Goal: Task Accomplishment & Management: Manage account settings

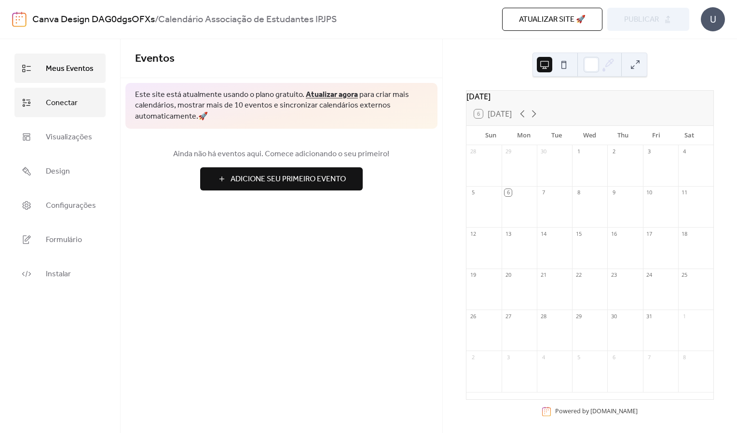
click at [79, 106] on link "Conectar" at bounding box center [59, 102] width 91 height 29
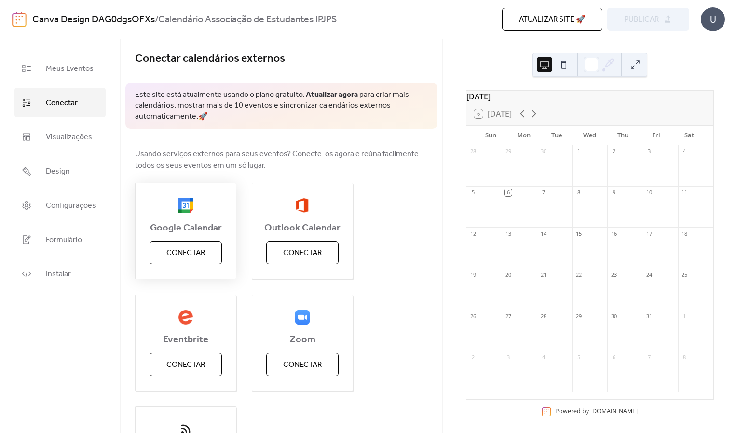
click at [192, 256] on span "Conectar" at bounding box center [185, 253] width 39 height 12
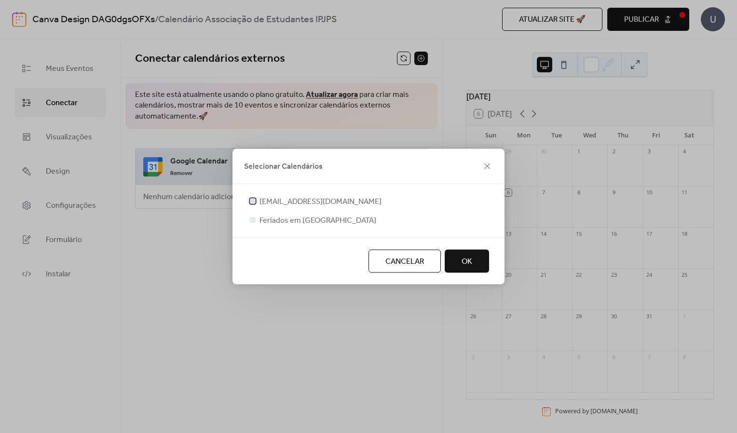
click at [290, 203] on span "[EMAIL_ADDRESS][DOMAIN_NAME]" at bounding box center [320, 202] width 122 height 12
click at [462, 260] on span "OK" at bounding box center [467, 262] width 11 height 12
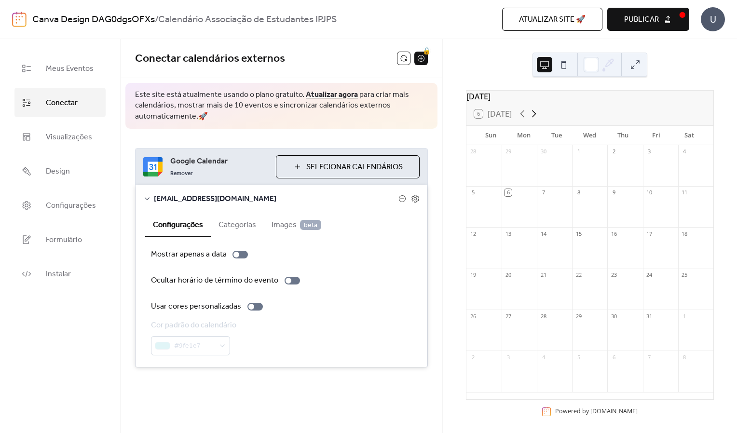
click at [531, 120] on icon at bounding box center [534, 114] width 12 height 12
click at [524, 118] on icon at bounding box center [522, 113] width 4 height 7
click at [382, 159] on button "Selecionar Calendários" at bounding box center [348, 166] width 144 height 23
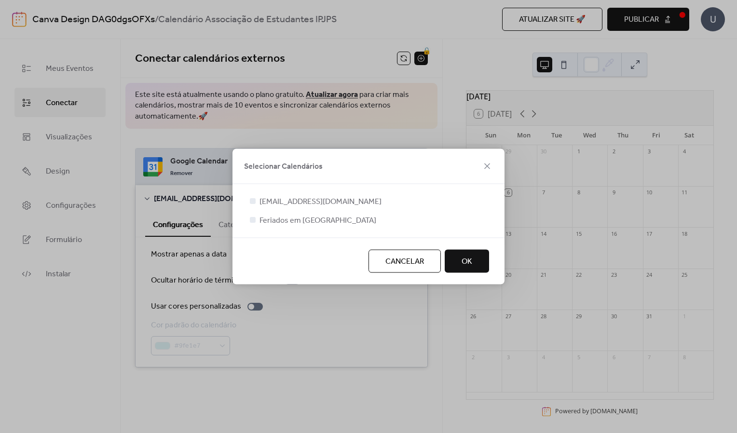
click at [477, 256] on button "OK" at bounding box center [467, 261] width 44 height 23
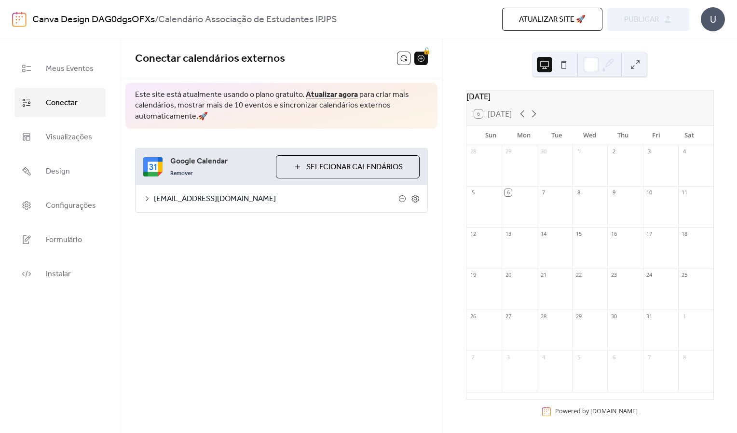
click at [368, 57] on span "Conectar calendários externos" at bounding box center [266, 58] width 262 height 19
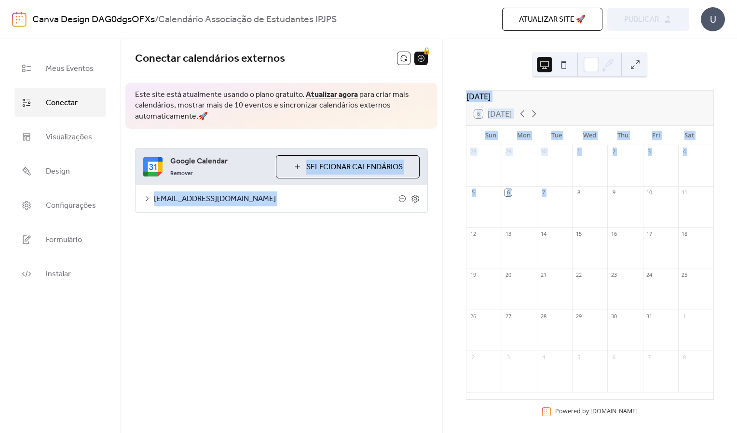
drag, startPoint x: 235, startPoint y: 171, endPoint x: 556, endPoint y: 222, distance: 324.8
click at [556, 222] on div "Meus Eventos Conectar Visualizações Design Configurações Formulário Instalar Co…" at bounding box center [368, 236] width 737 height 394
click at [227, 313] on div "Conectar calendários externos 🔒 Este site está atualmente usando o plano gratui…" at bounding box center [282, 236] width 322 height 394
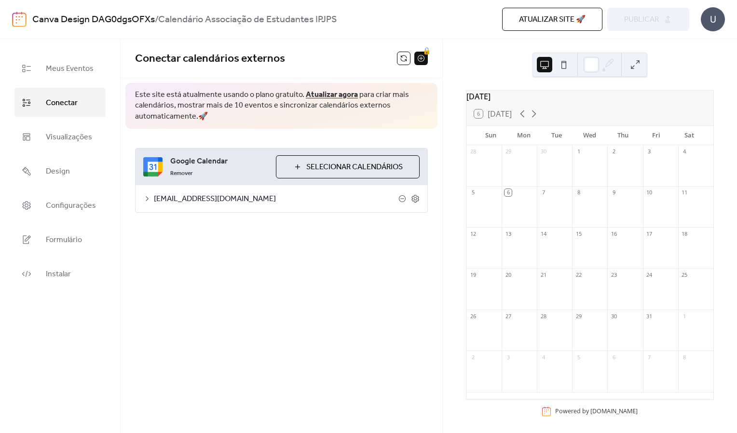
click at [148, 200] on icon at bounding box center [147, 199] width 8 height 8
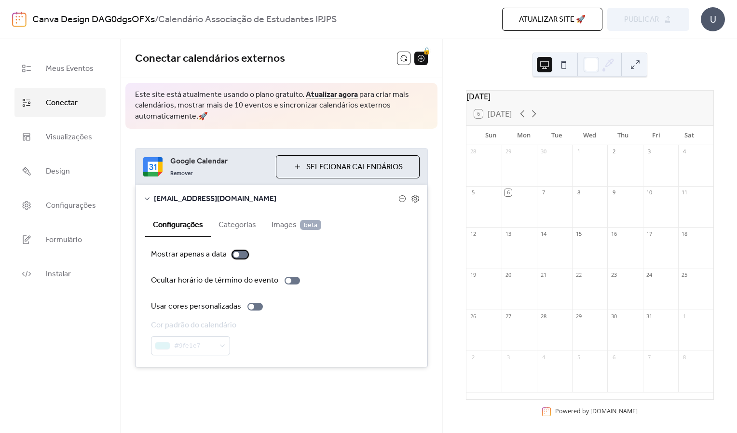
click at [242, 258] on div at bounding box center [239, 255] width 15 height 8
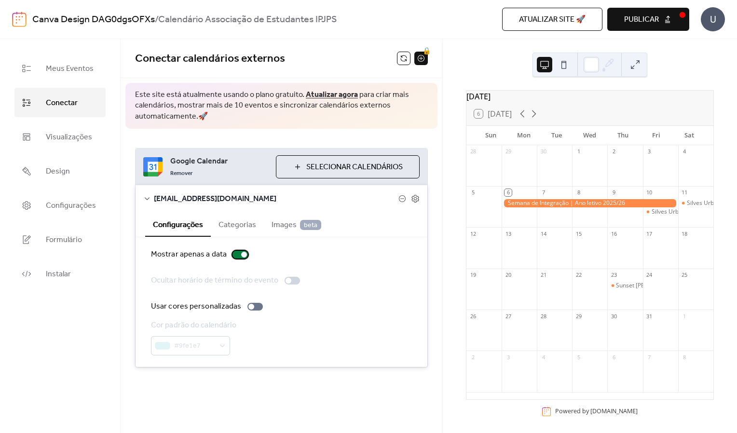
click at [237, 256] on div at bounding box center [239, 255] width 15 height 8
click at [287, 279] on div at bounding box center [289, 281] width 6 height 6
click at [250, 307] on div at bounding box center [251, 307] width 6 height 6
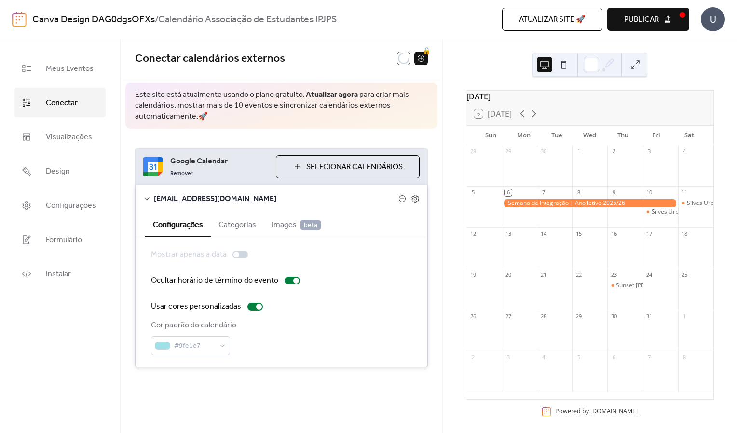
click at [654, 216] on div "Silves Urban Music 2025" at bounding box center [685, 212] width 66 height 8
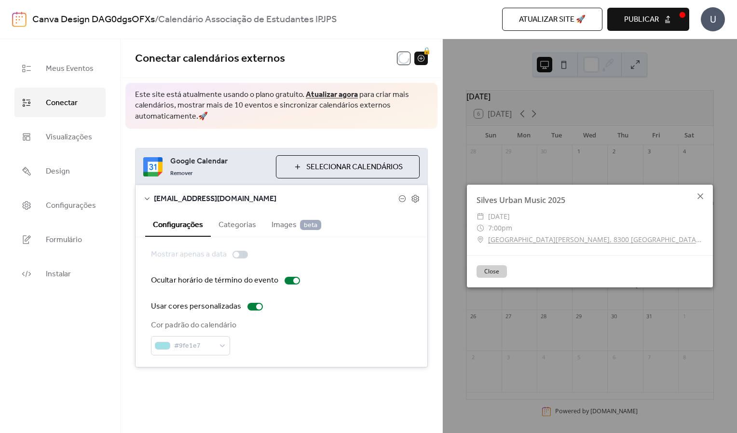
click at [701, 196] on icon at bounding box center [700, 196] width 6 height 6
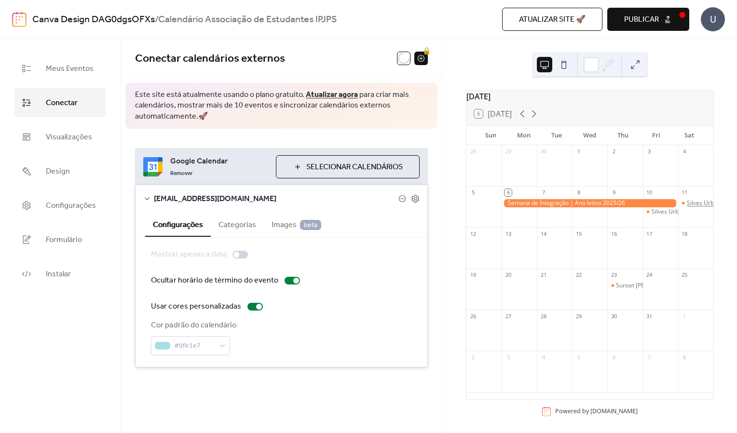
click at [689, 207] on div "Silves Urban Music 2025" at bounding box center [720, 203] width 66 height 8
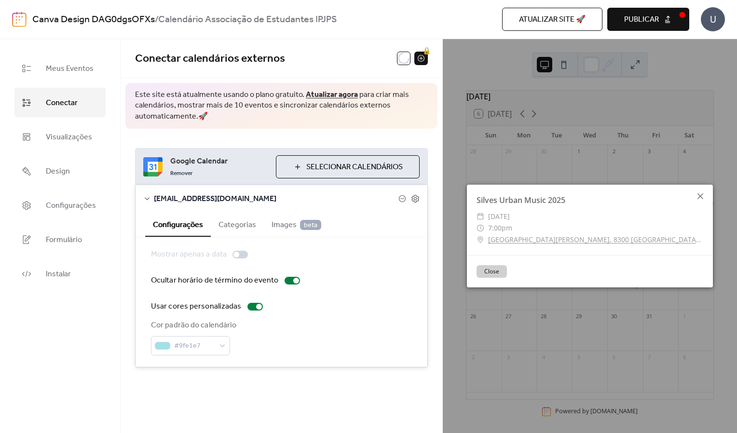
click at [705, 197] on icon at bounding box center [701, 197] width 12 height 12
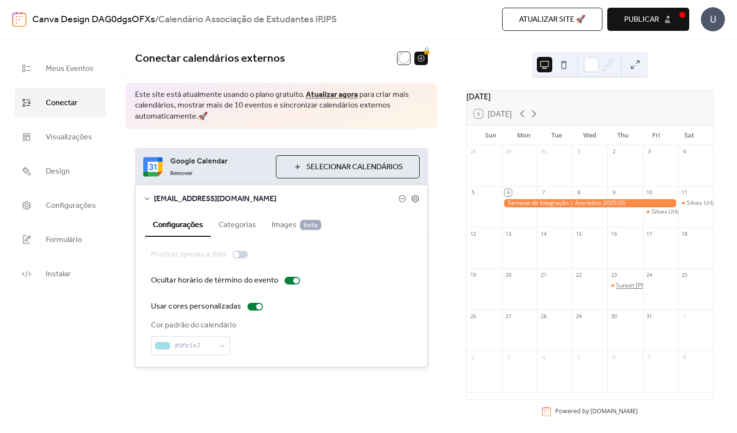
click at [620, 290] on div "Sunset de Boas-Vindas" at bounding box center [648, 286] width 65 height 8
click at [597, 207] on div at bounding box center [590, 203] width 177 height 8
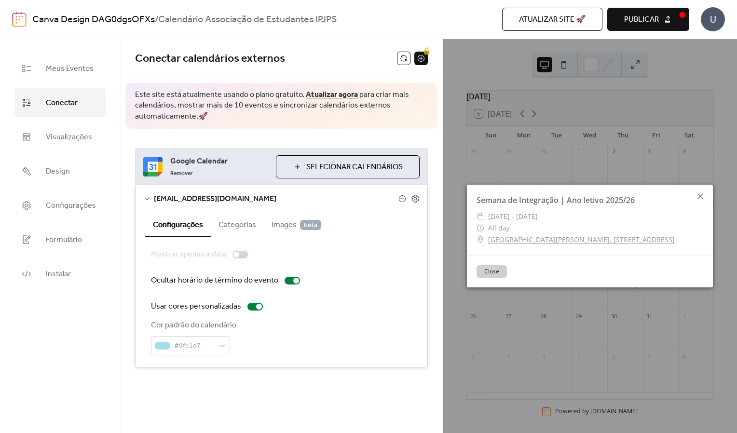
click at [698, 196] on icon at bounding box center [701, 197] width 12 height 12
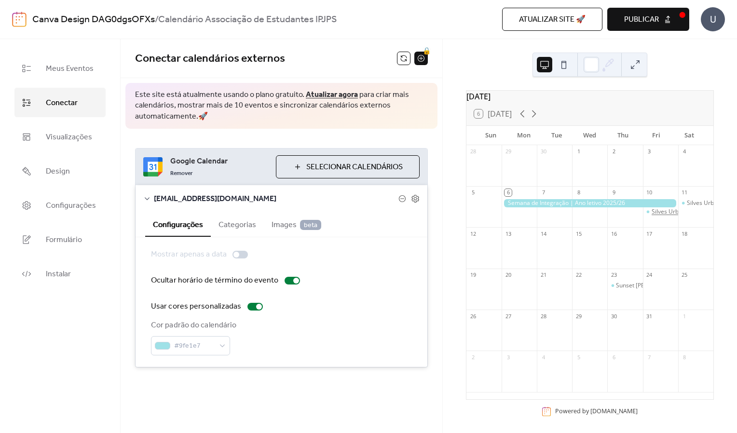
click at [663, 216] on div "Silves Urban Music 2025" at bounding box center [685, 212] width 66 height 8
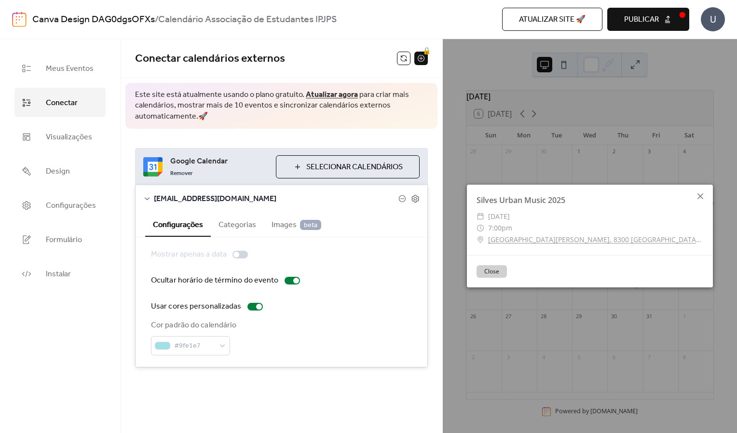
click at [702, 196] on icon at bounding box center [701, 197] width 12 height 12
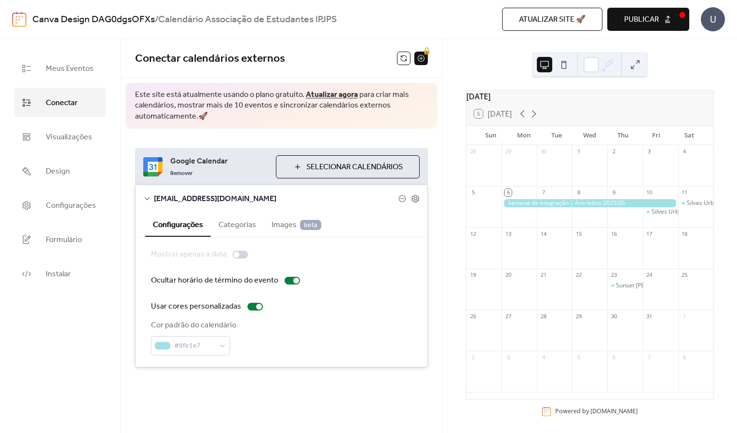
click at [345, 58] on span "Conectar calendários externos" at bounding box center [266, 58] width 262 height 19
click at [293, 281] on div at bounding box center [296, 281] width 6 height 6
click at [234, 254] on div at bounding box center [236, 255] width 6 height 6
click at [243, 255] on div at bounding box center [244, 255] width 6 height 6
click at [257, 306] on div at bounding box center [259, 307] width 6 height 6
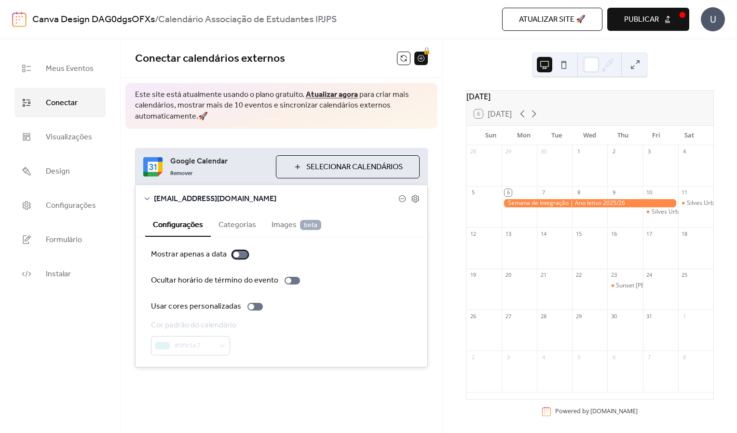
click at [239, 254] on div at bounding box center [239, 255] width 15 height 8
click at [555, 205] on div at bounding box center [590, 203] width 177 height 8
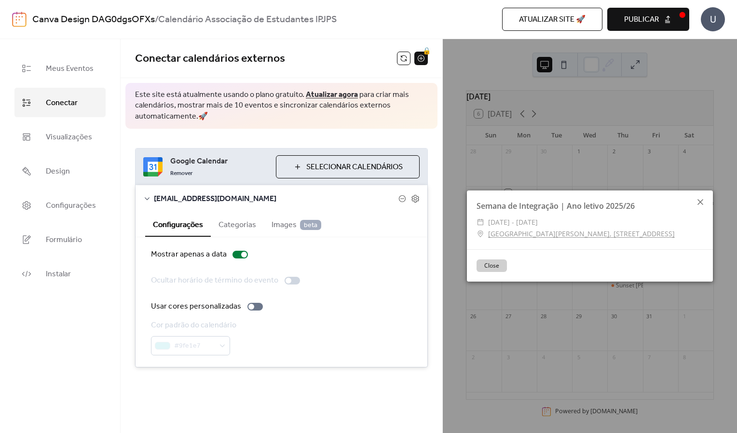
click at [705, 200] on icon at bounding box center [701, 202] width 12 height 12
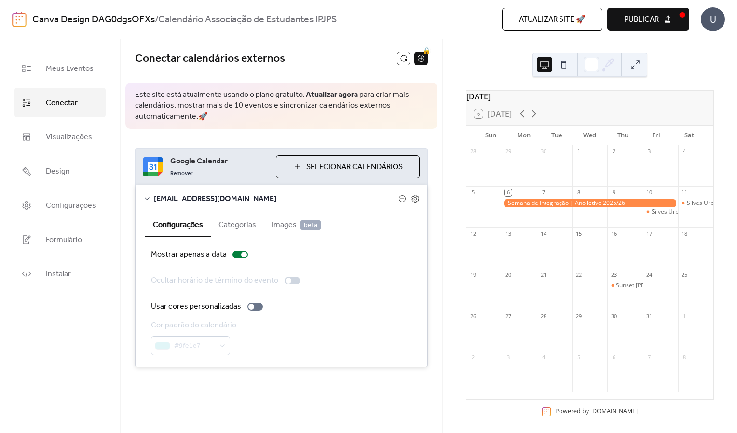
click at [654, 216] on div "Silves Urban Music 2025" at bounding box center [685, 212] width 66 height 8
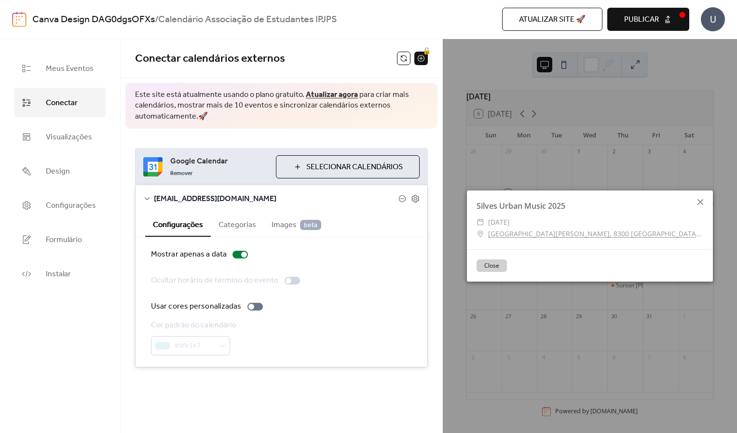
click at [704, 204] on icon at bounding box center [701, 202] width 12 height 12
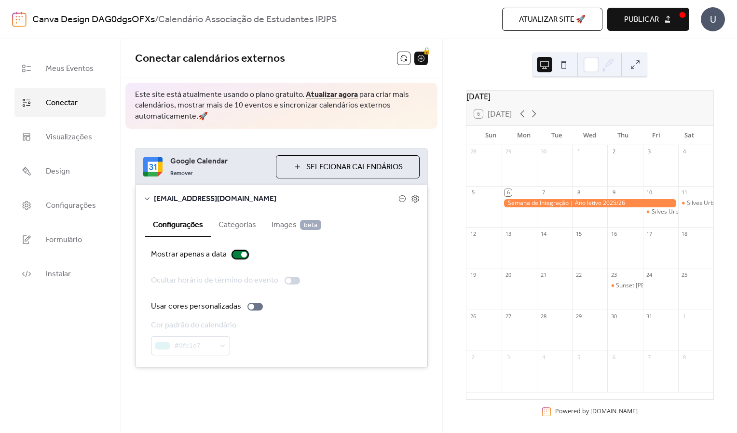
click at [238, 254] on div at bounding box center [239, 255] width 15 height 8
click at [286, 282] on div at bounding box center [289, 281] width 6 height 6
click at [586, 207] on div at bounding box center [590, 203] width 177 height 8
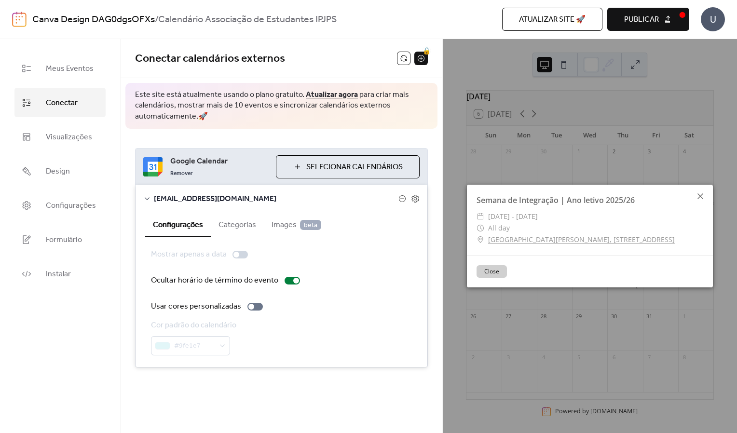
click at [701, 197] on icon at bounding box center [700, 196] width 6 height 6
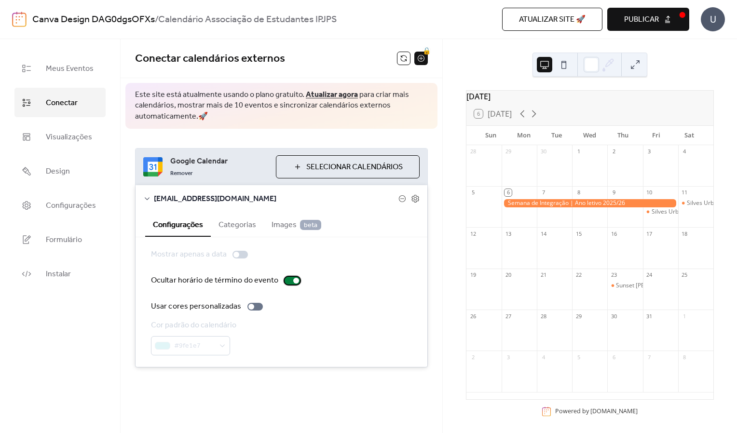
click at [289, 281] on div at bounding box center [292, 281] width 15 height 8
click at [656, 22] on span "Publicar" at bounding box center [641, 20] width 35 height 12
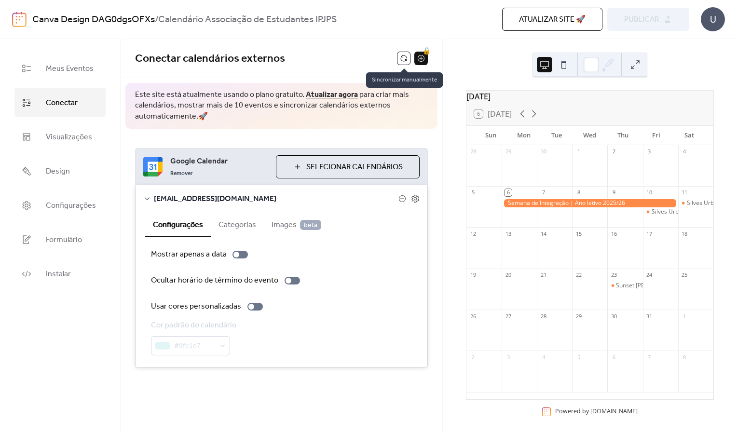
click at [403, 55] on button at bounding box center [404, 59] width 14 height 14
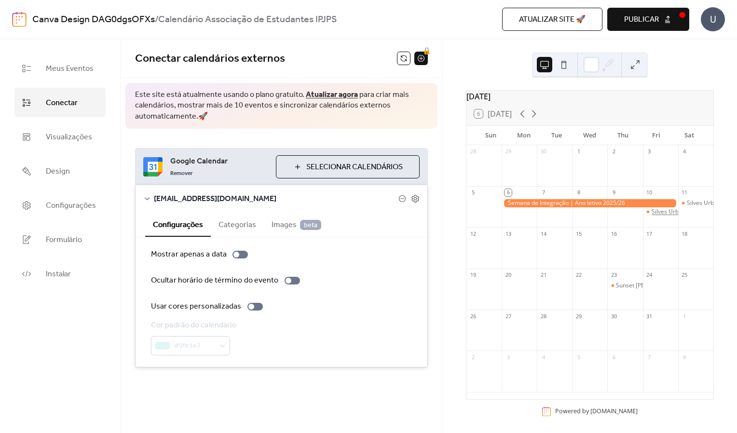
click at [652, 216] on div "Silves Urban Music 2025" at bounding box center [685, 212] width 66 height 8
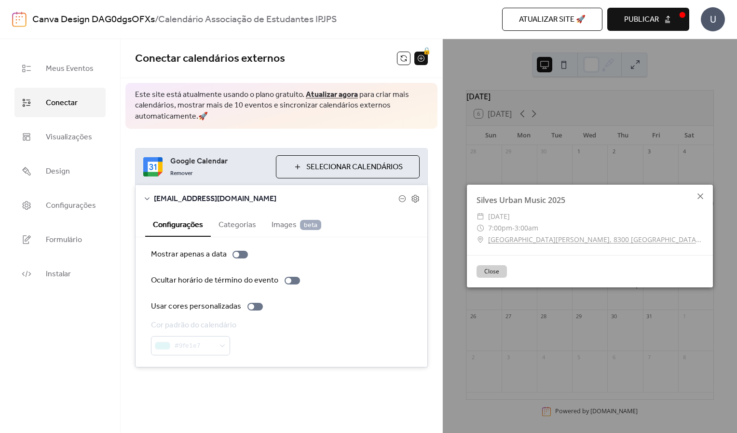
click at [703, 197] on icon at bounding box center [701, 197] width 12 height 12
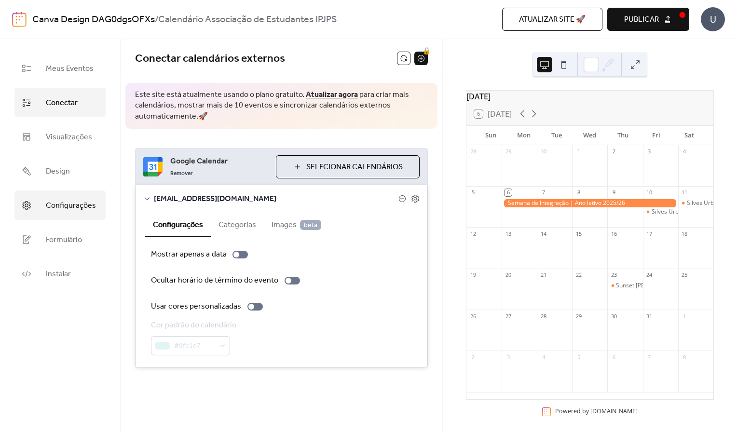
click at [71, 208] on span "Configurações" at bounding box center [71, 205] width 50 height 15
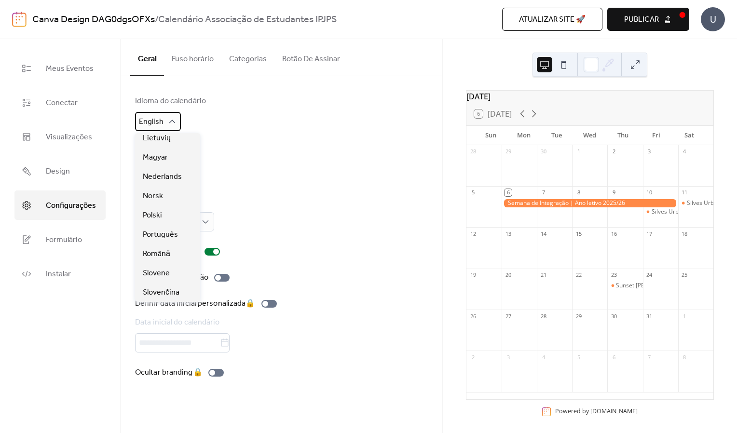
scroll to position [237, 0]
click at [168, 233] on span "Português" at bounding box center [160, 235] width 35 height 12
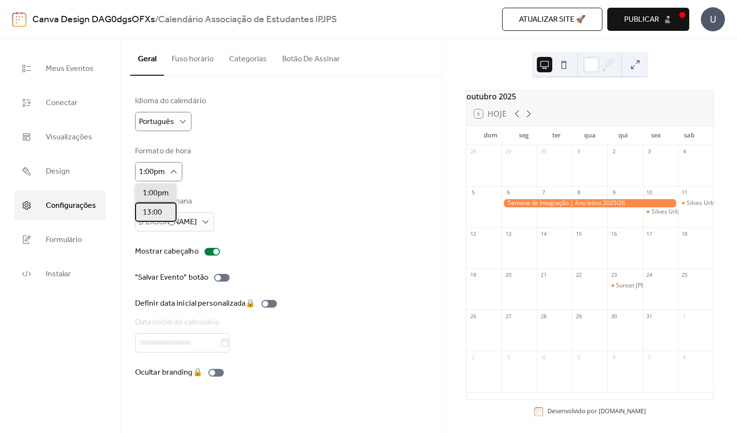
click at [161, 210] on span "13:00" at bounding box center [152, 213] width 19 height 12
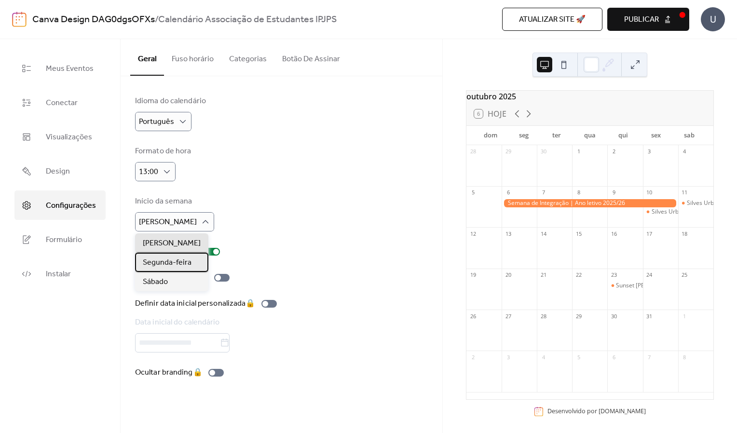
click at [170, 259] on span "Segunda-feira" at bounding box center [167, 263] width 49 height 12
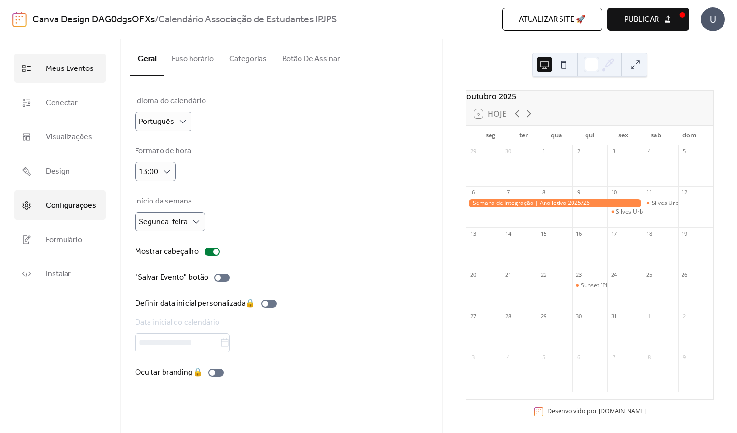
click at [78, 65] on span "Meus Eventos" at bounding box center [70, 68] width 48 height 15
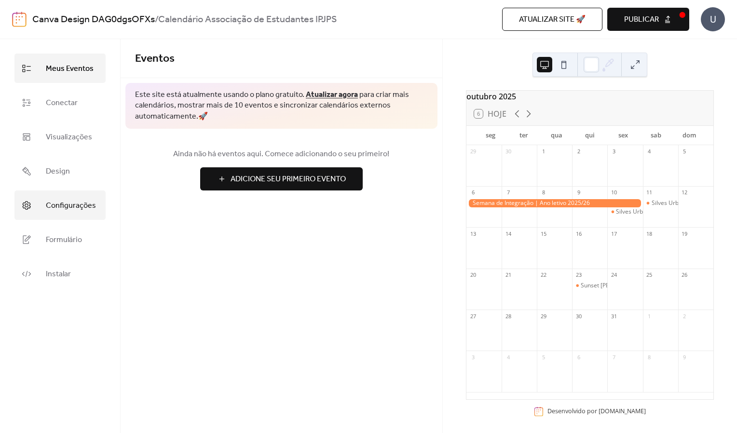
click at [66, 203] on span "Configurações" at bounding box center [71, 205] width 50 height 15
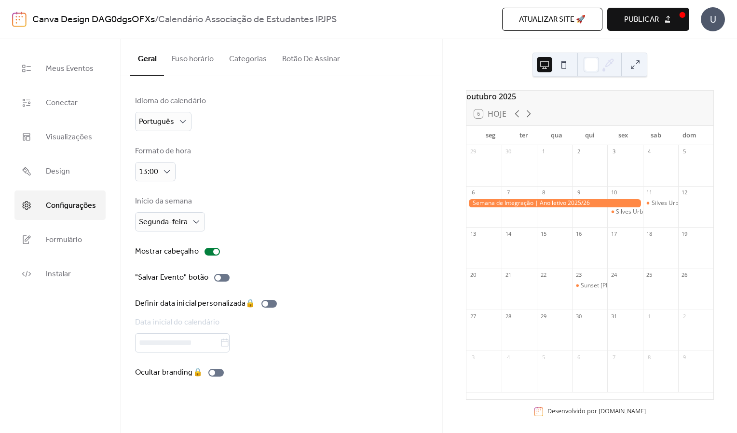
click at [185, 56] on button "Fuso horário" at bounding box center [192, 57] width 57 height 36
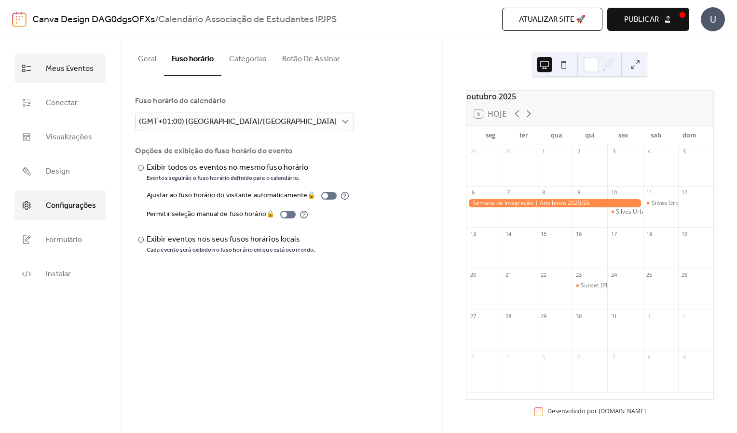
click at [74, 67] on span "Meus Eventos" at bounding box center [70, 68] width 48 height 15
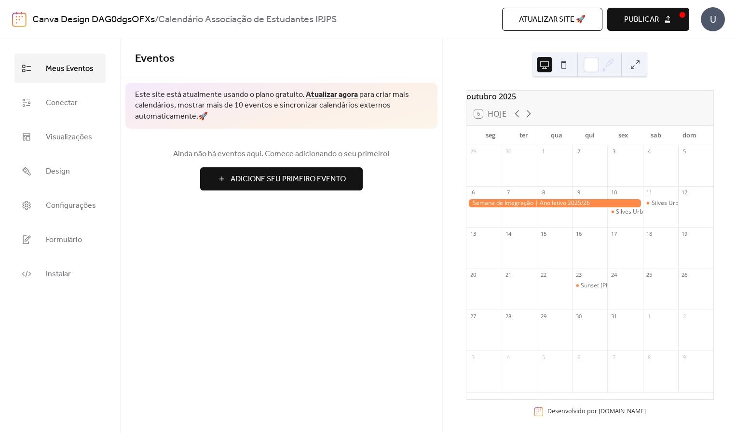
click at [554, 207] on div at bounding box center [554, 203] width 177 height 8
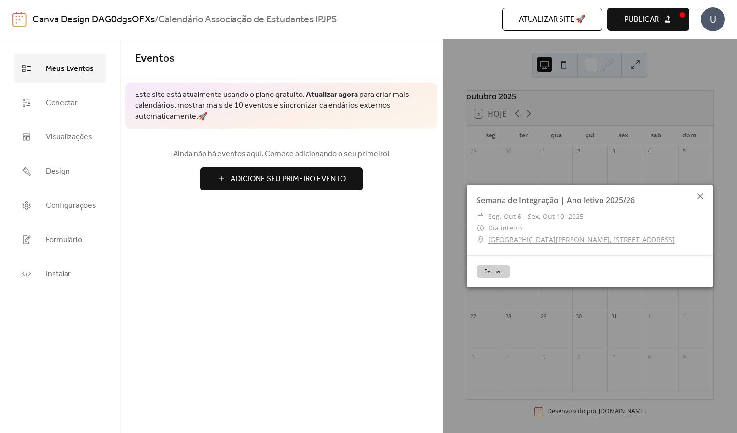
click at [698, 198] on icon at bounding box center [700, 196] width 6 height 6
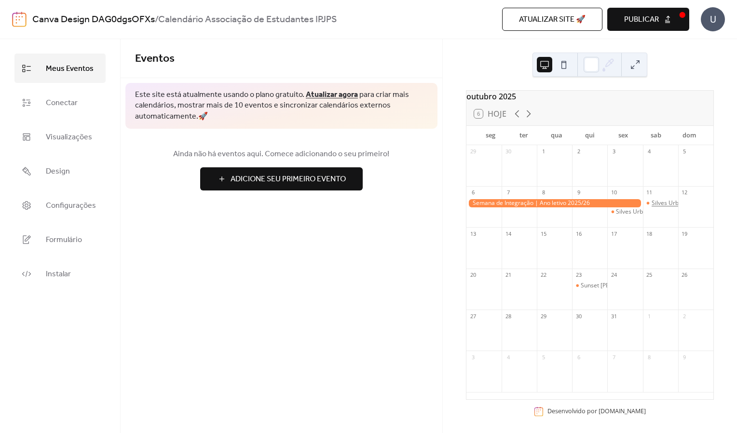
click at [664, 207] on div "Silves Urban Music 2025" at bounding box center [685, 203] width 66 height 8
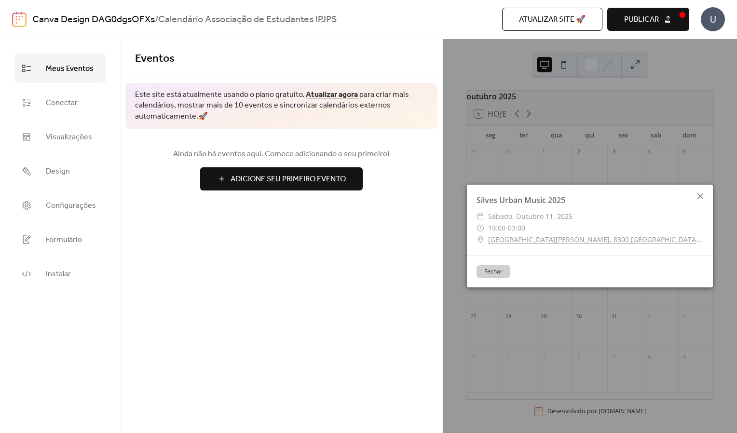
click at [700, 197] on icon at bounding box center [700, 196] width 6 height 6
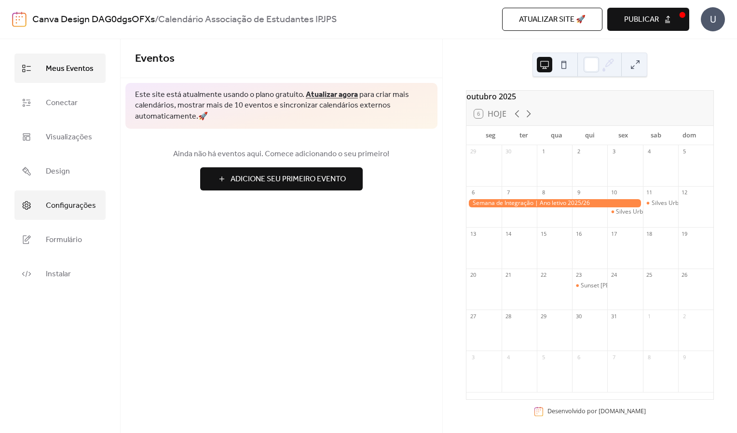
click at [63, 215] on link "Configurações" at bounding box center [59, 205] width 91 height 29
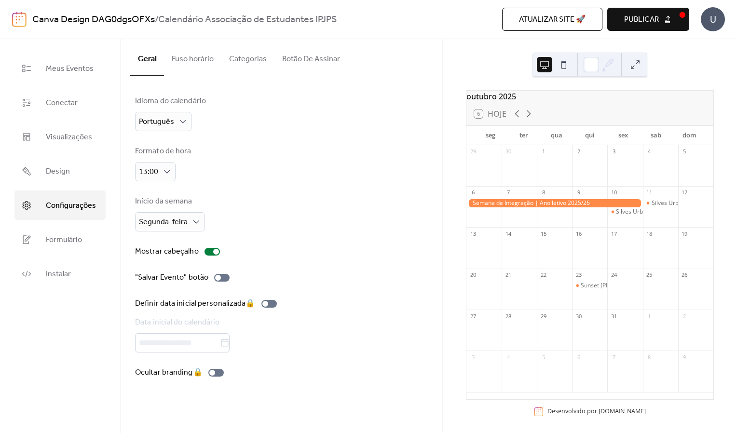
click at [196, 67] on button "Fuso horário" at bounding box center [192, 57] width 57 height 36
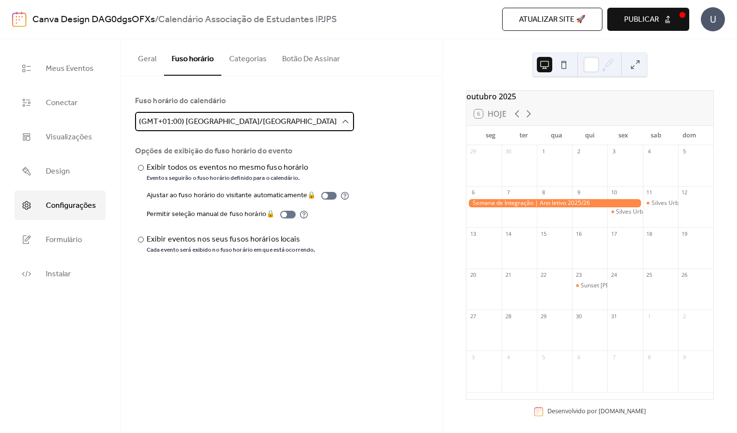
click at [217, 123] on span "(GMT+01:00) Europe/Lisbon" at bounding box center [238, 121] width 198 height 15
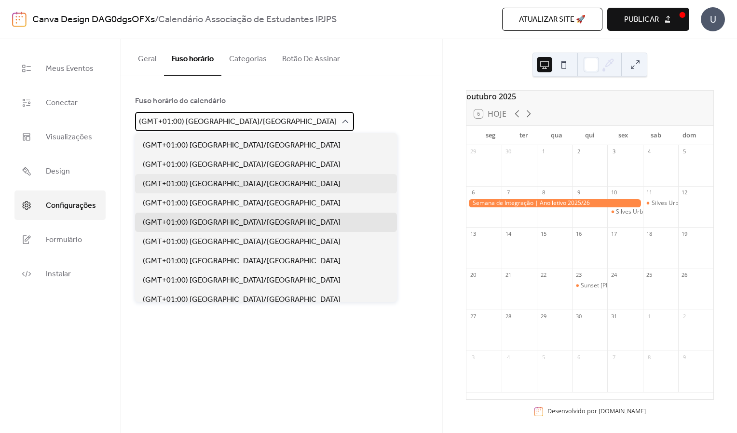
scroll to position [2176, 0]
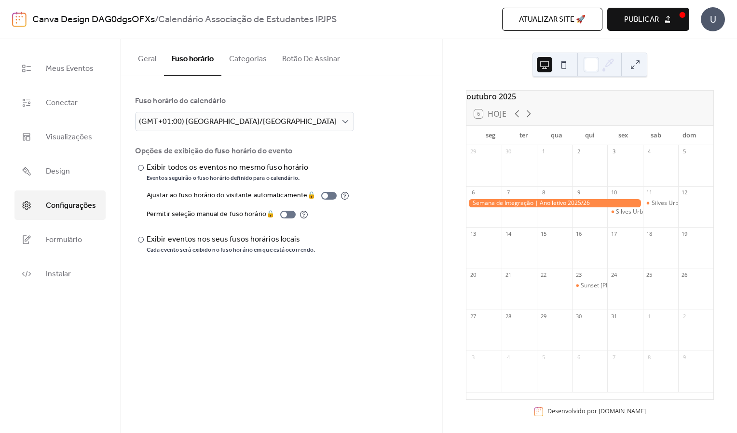
click at [299, 122] on div "Fuso horário do calendário (GMT+01:00) Europe/Lisbon" at bounding box center [281, 113] width 293 height 36
click at [144, 239] on div "​" at bounding box center [140, 240] width 10 height 12
click at [616, 216] on div "Silves Urban Music 2025" at bounding box center [649, 212] width 66 height 8
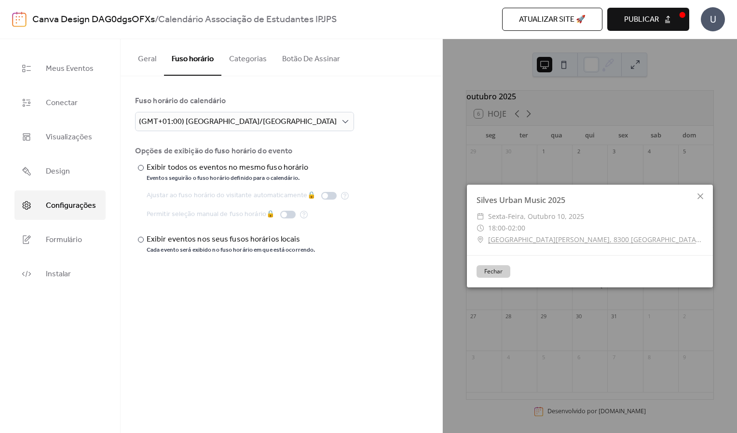
click at [425, 162] on div "​ Exibir todos os eventos no mesmo fuso horário Eventos seguirão o fuso horário…" at bounding box center [281, 208] width 293 height 92
click at [701, 194] on icon at bounding box center [701, 197] width 12 height 12
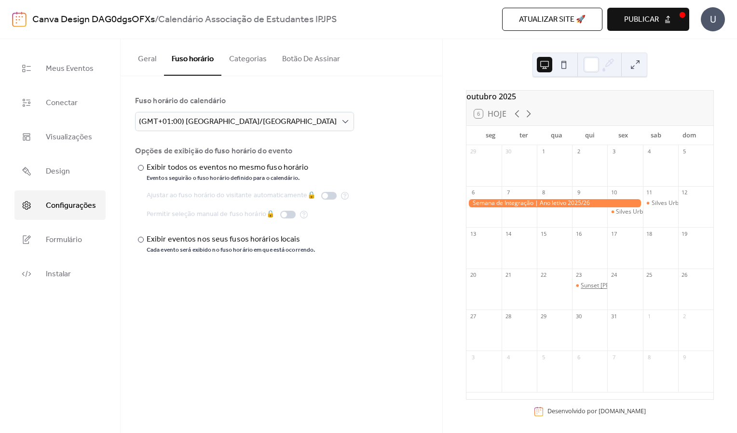
click at [592, 290] on div "Sunset de Boas-Vindas" at bounding box center [613, 286] width 65 height 8
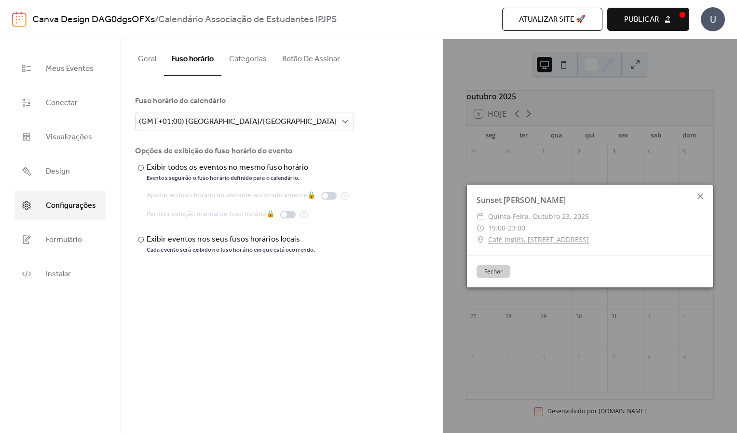
click at [702, 195] on icon at bounding box center [700, 196] width 6 height 6
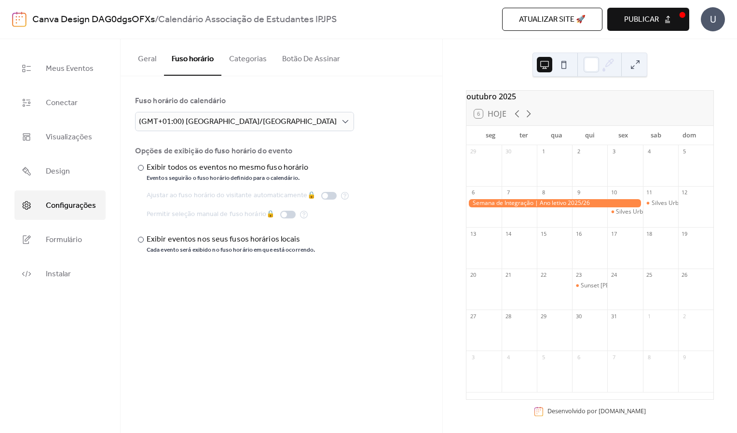
click at [668, 16] on button "Publicar" at bounding box center [648, 19] width 82 height 23
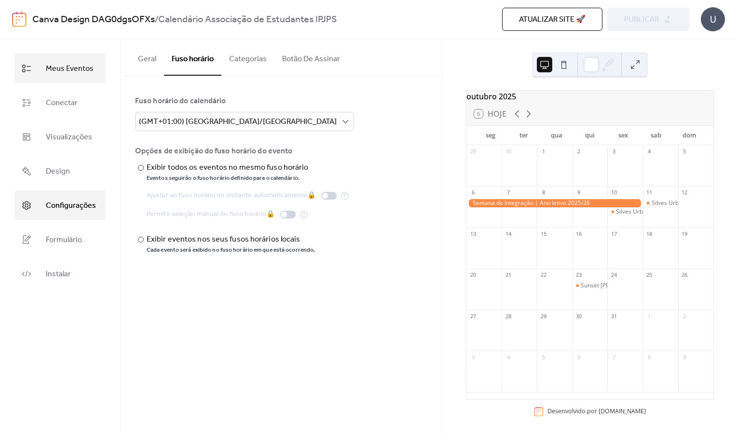
click at [74, 67] on span "Meus Eventos" at bounding box center [70, 68] width 48 height 15
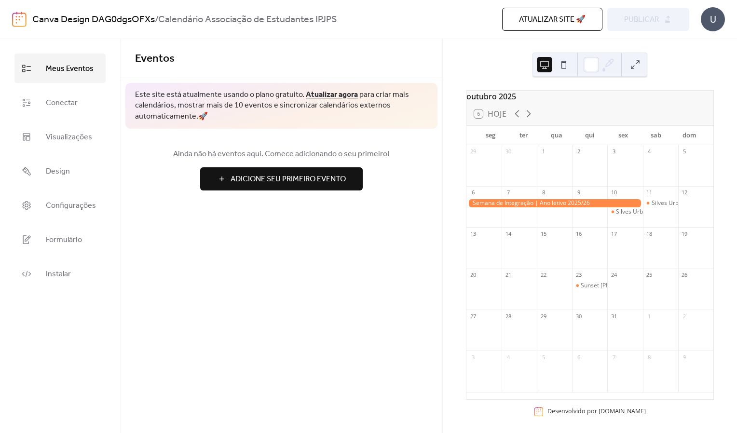
click at [550, 238] on div "15" at bounding box center [554, 233] width 35 height 13
click at [646, 16] on div "Atualizar site 🚀 Visualizar Publicar" at bounding box center [556, 19] width 267 height 23
click at [70, 129] on link "Visualizações" at bounding box center [59, 136] width 91 height 29
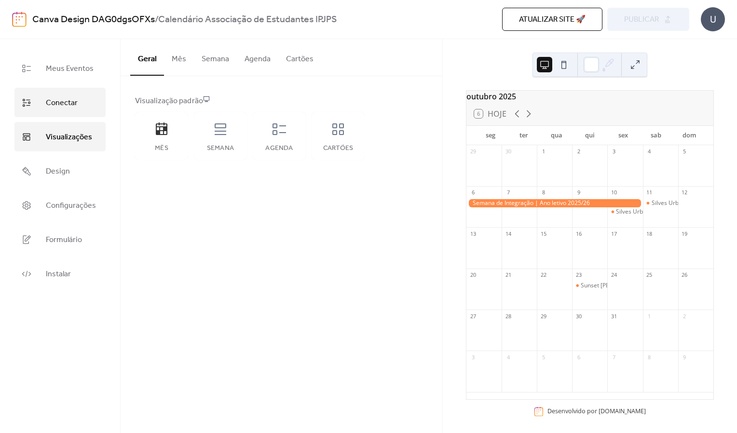
click at [69, 100] on span "Conectar" at bounding box center [62, 102] width 32 height 15
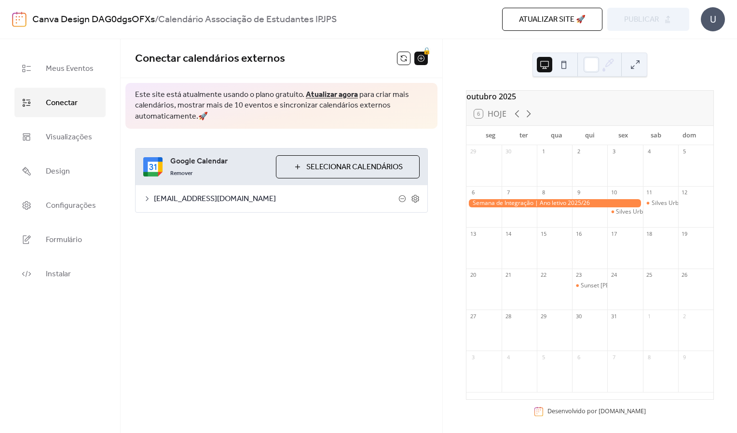
click at [204, 194] on span "[EMAIL_ADDRESS][DOMAIN_NAME]" at bounding box center [276, 199] width 245 height 12
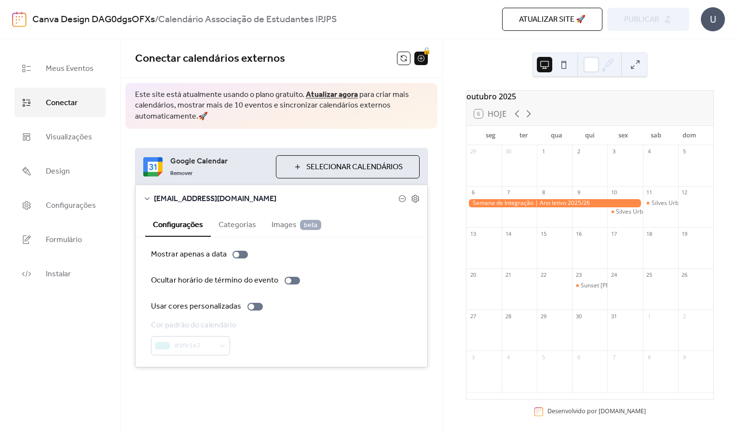
click at [220, 171] on div "Remover" at bounding box center [219, 173] width 98 height 12
click at [702, 13] on div "U" at bounding box center [713, 19] width 24 height 24
click at [532, 17] on span "Atualizar site 🚀" at bounding box center [552, 20] width 67 height 12
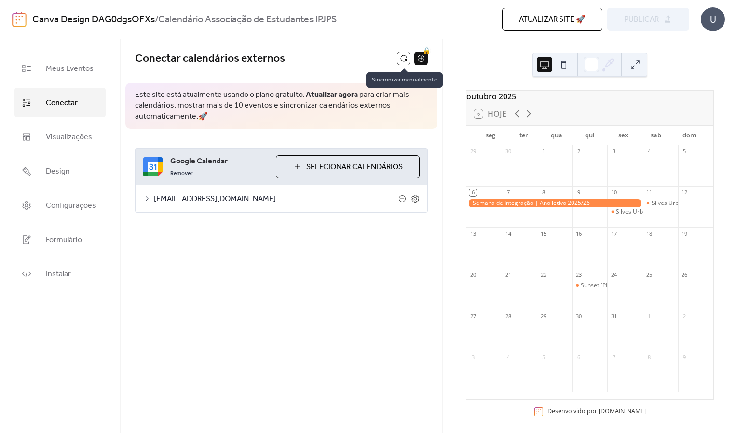
click at [403, 62] on button at bounding box center [404, 59] width 14 height 14
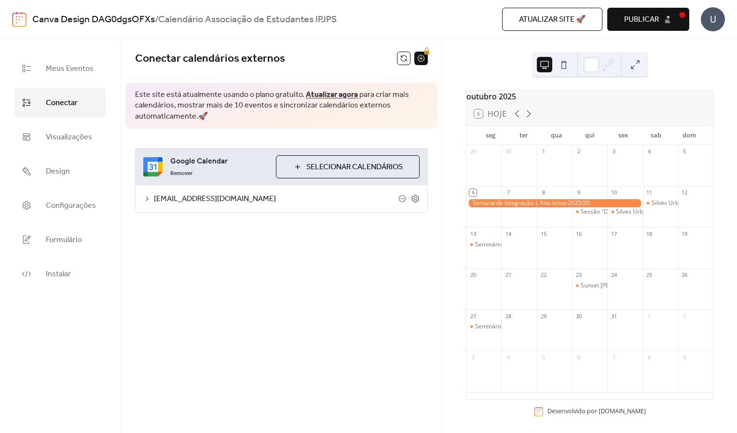
click at [673, 21] on button "Publicar" at bounding box center [648, 19] width 82 height 23
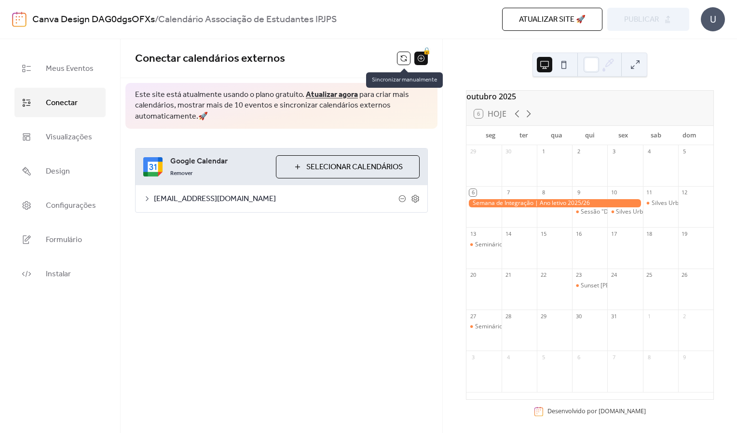
click at [405, 60] on button at bounding box center [404, 59] width 14 height 14
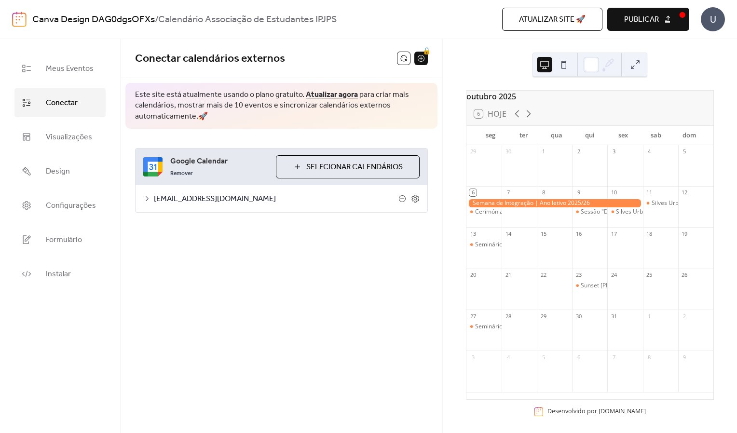
click at [647, 20] on span "Publicar" at bounding box center [641, 20] width 35 height 12
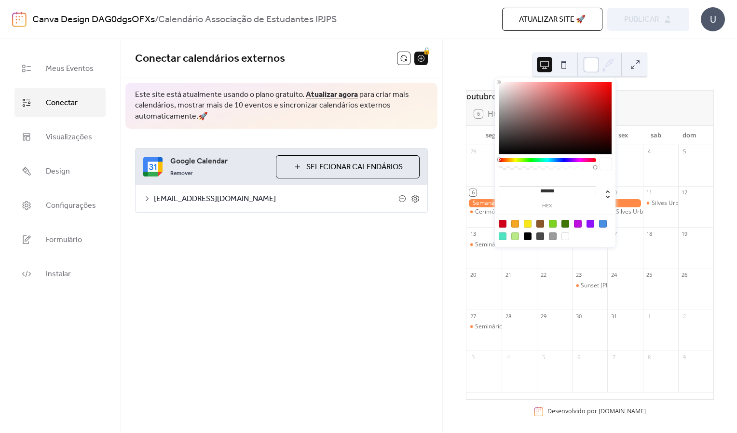
click at [593, 67] on div at bounding box center [591, 64] width 15 height 15
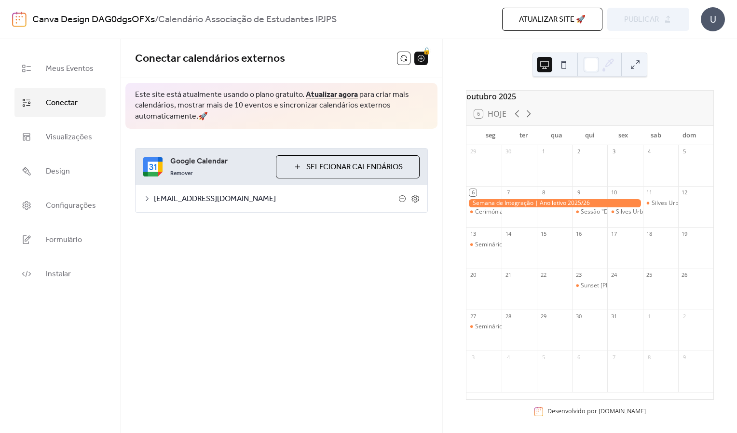
click at [643, 94] on div "outubro 2025" at bounding box center [589, 97] width 247 height 12
click at [638, 69] on button at bounding box center [634, 64] width 15 height 15
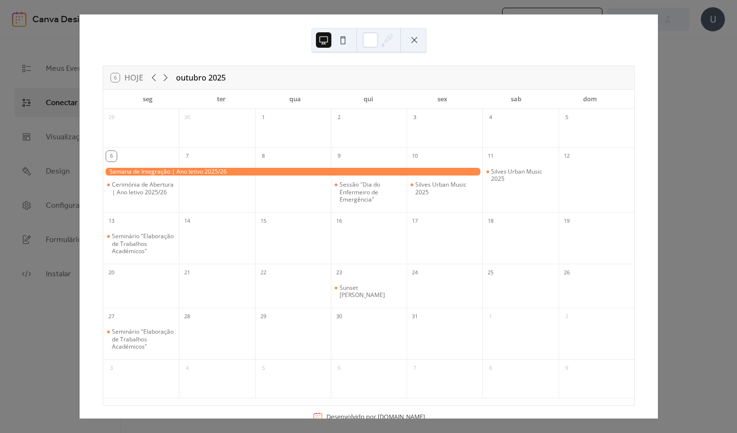
click at [342, 43] on button at bounding box center [342, 39] width 15 height 15
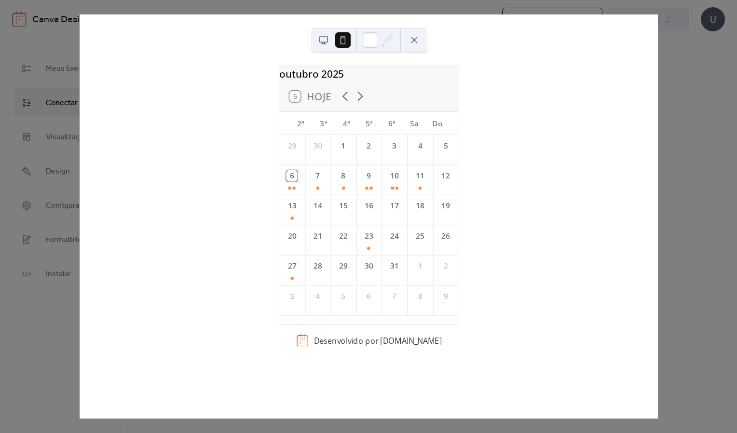
click at [323, 39] on button at bounding box center [323, 39] width 15 height 15
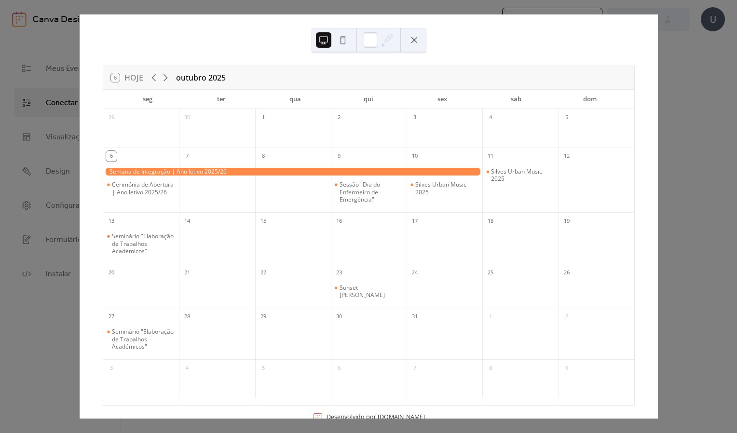
click at [342, 41] on button at bounding box center [342, 39] width 15 height 15
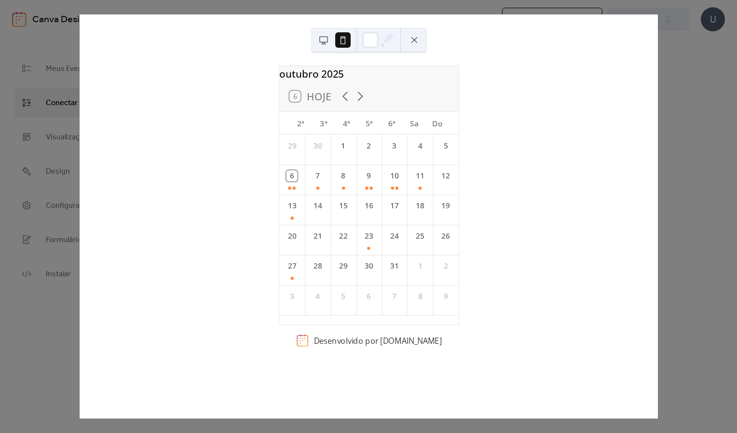
click at [321, 41] on button at bounding box center [323, 39] width 15 height 15
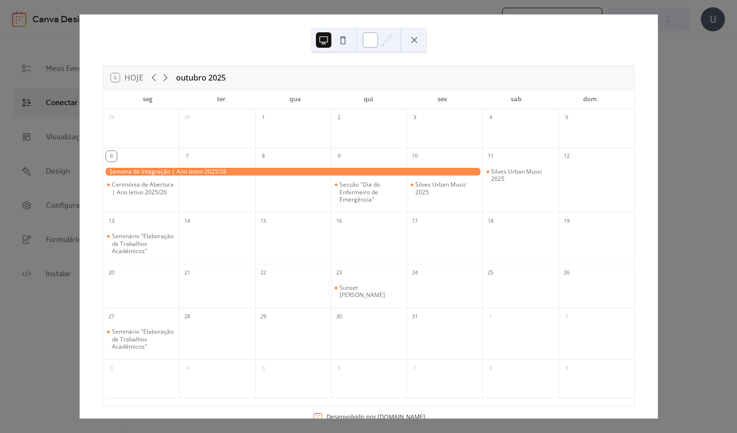
click at [371, 37] on div at bounding box center [370, 39] width 15 height 15
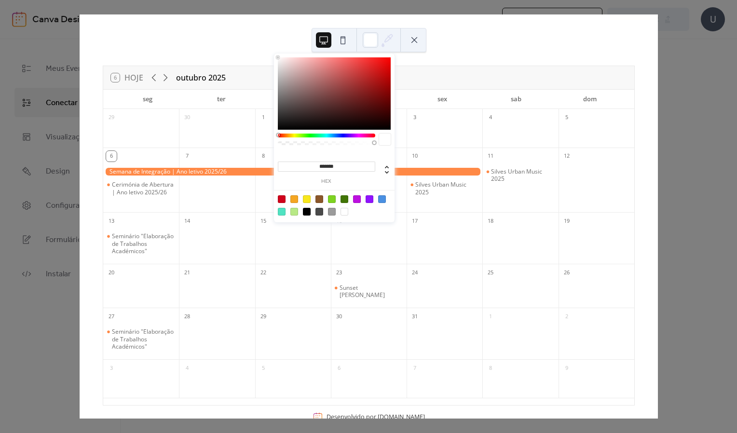
click at [283, 201] on div at bounding box center [282, 199] width 8 height 8
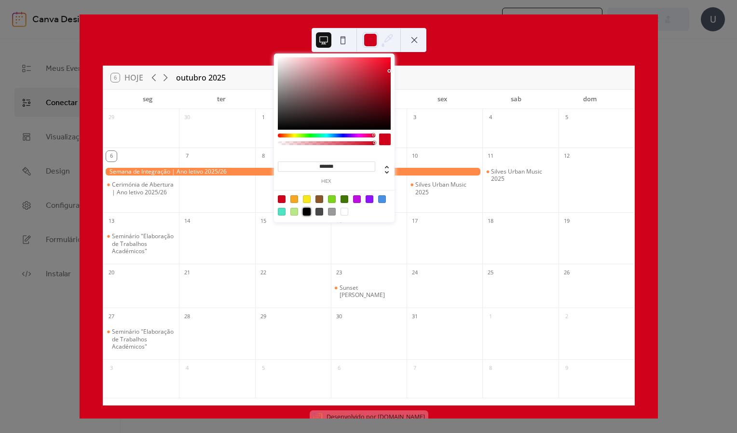
click at [307, 215] on div at bounding box center [307, 212] width 8 height 8
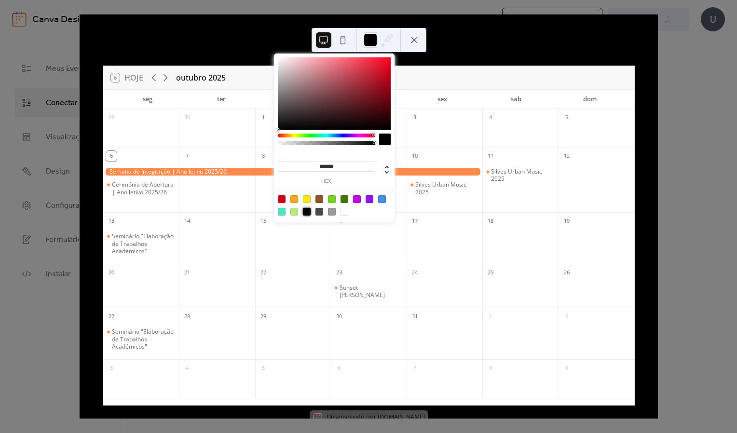
click at [343, 209] on div at bounding box center [345, 212] width 8 height 8
type input "*******"
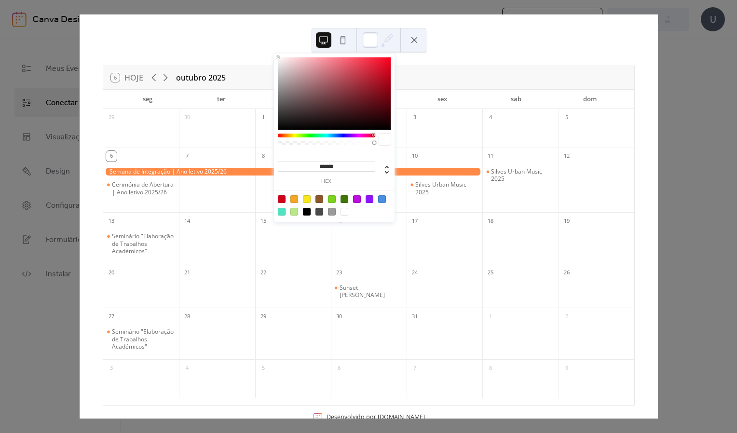
click at [415, 41] on button at bounding box center [414, 39] width 15 height 15
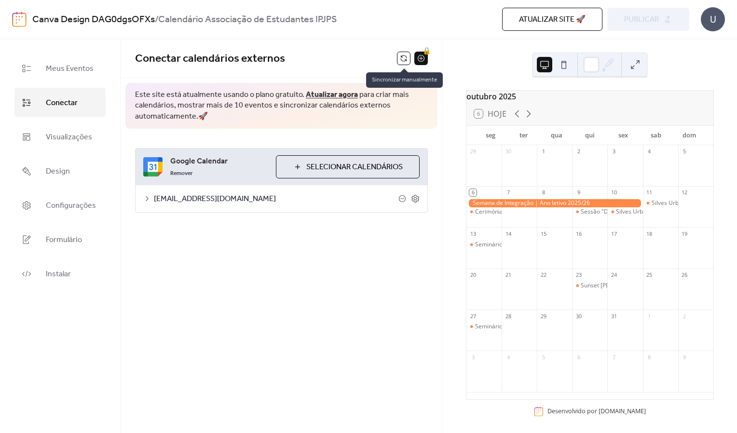
click at [403, 62] on button at bounding box center [404, 59] width 14 height 14
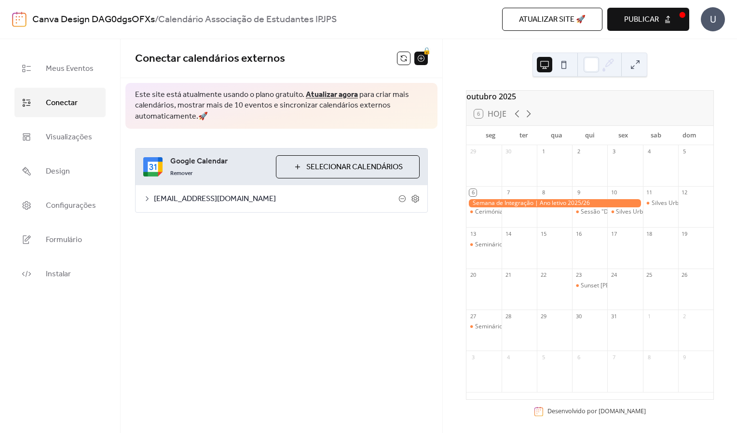
click at [656, 25] on span "Publicar" at bounding box center [641, 20] width 35 height 12
click at [555, 207] on div at bounding box center [554, 203] width 177 height 8
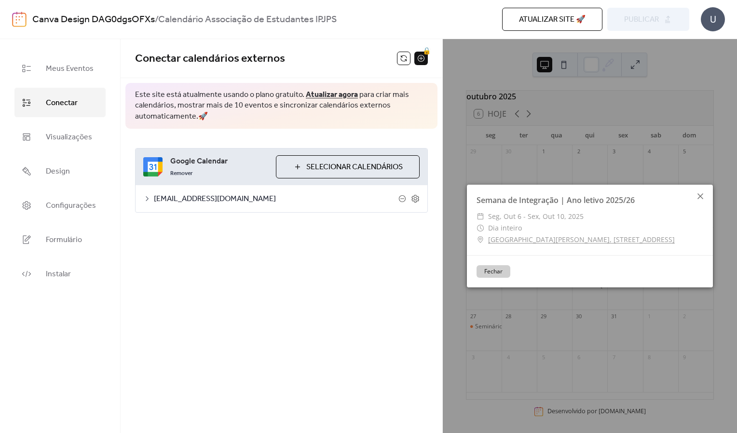
click at [701, 197] on icon at bounding box center [700, 196] width 6 height 6
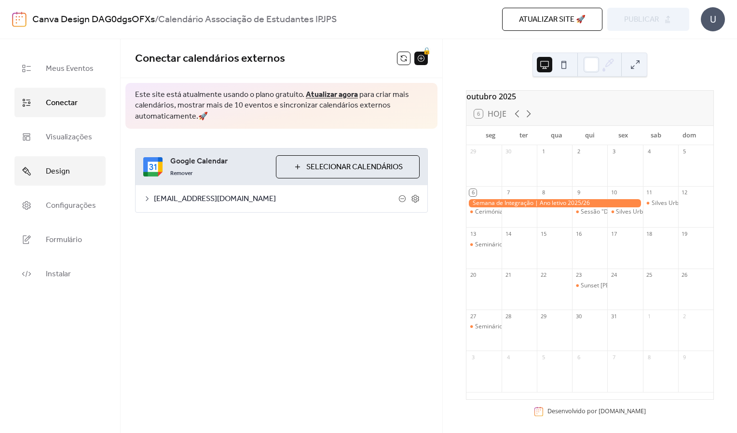
click at [42, 176] on link "Design" at bounding box center [59, 170] width 91 height 29
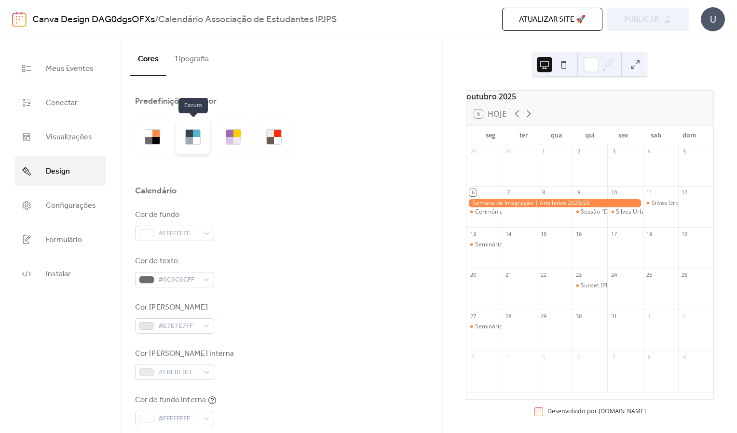
click at [191, 141] on div at bounding box center [189, 140] width 7 height 7
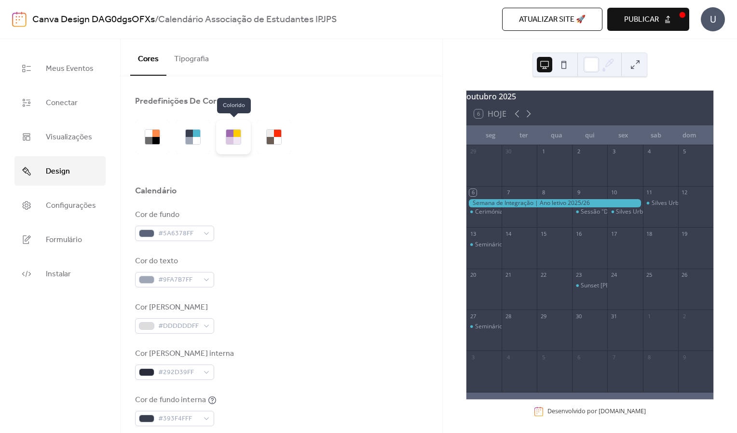
click at [234, 143] on div at bounding box center [236, 140] width 7 height 7
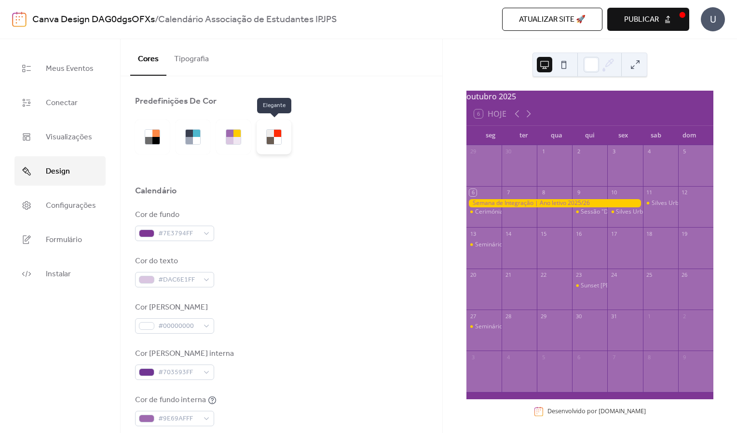
click at [276, 138] on div at bounding box center [277, 140] width 7 height 7
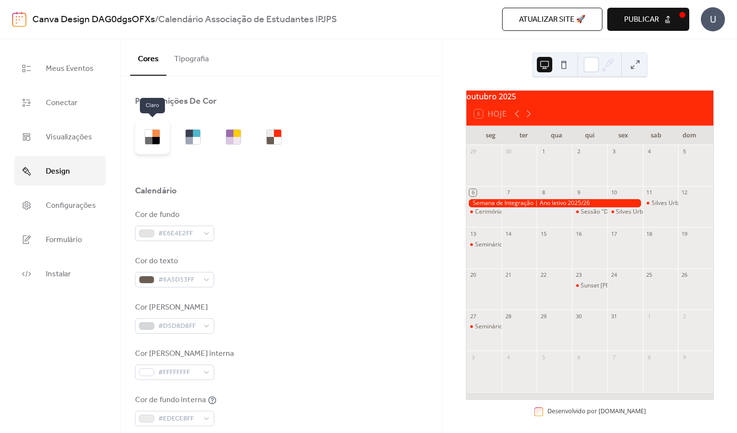
click at [157, 138] on div at bounding box center [155, 140] width 7 height 7
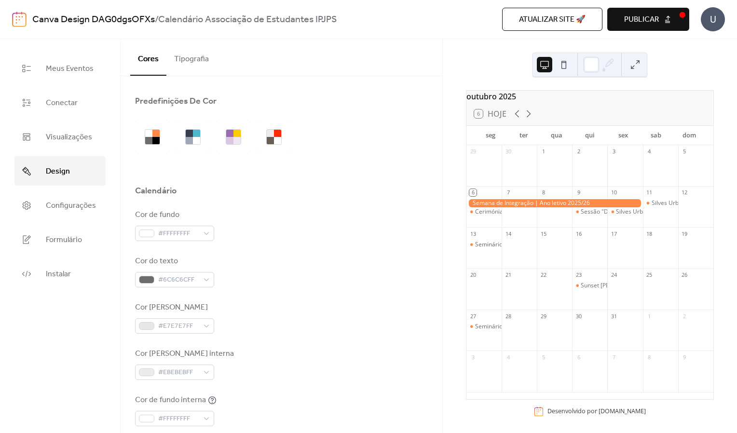
click at [668, 14] on button "Publicar" at bounding box center [648, 19] width 82 height 23
click at [189, 140] on div at bounding box center [189, 140] width 7 height 7
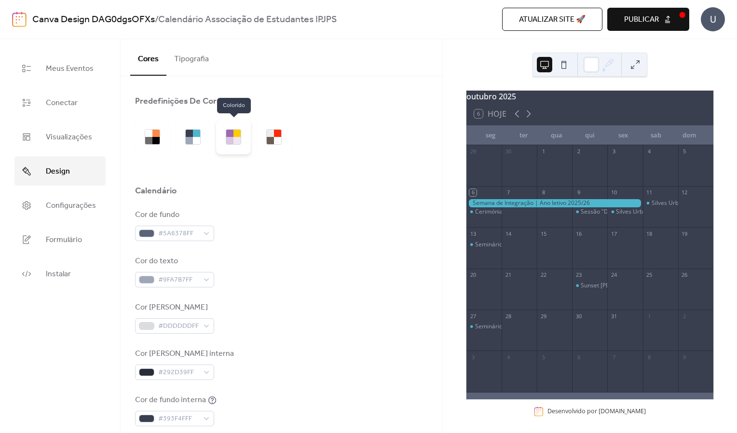
click at [237, 140] on div at bounding box center [236, 140] width 7 height 7
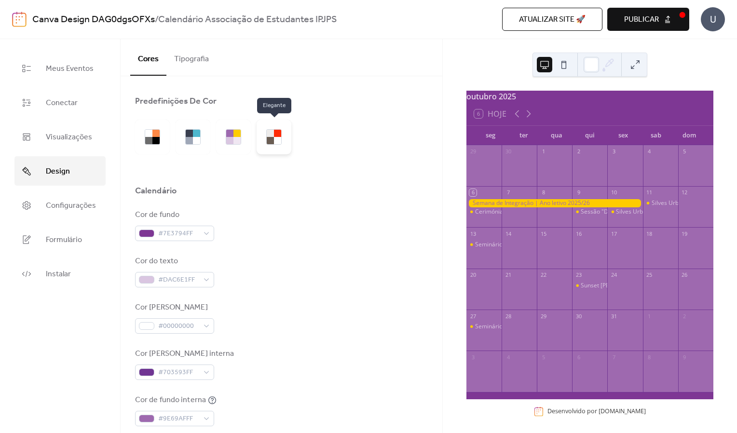
click at [278, 137] on div at bounding box center [277, 140] width 7 height 7
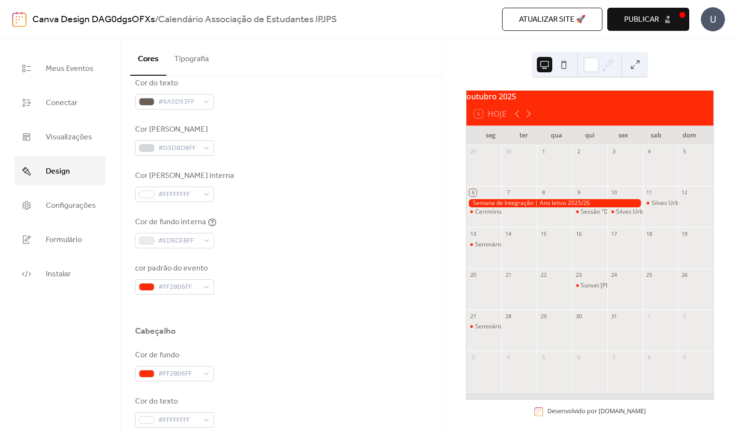
scroll to position [178, 0]
click at [207, 289] on div "#FF2B06FF" at bounding box center [174, 286] width 79 height 15
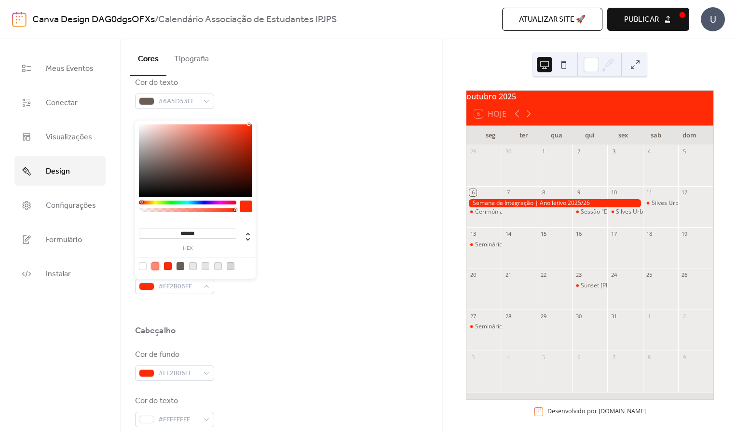
click at [156, 267] on div at bounding box center [155, 266] width 8 height 8
type input "*******"
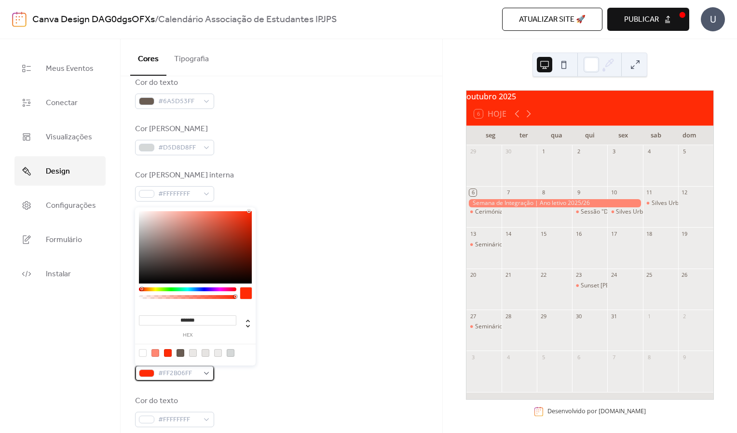
click at [200, 380] on div "#FF2B06FF" at bounding box center [174, 373] width 79 height 15
type input "*******"
drag, startPoint x: 248, startPoint y: 210, endPoint x: 231, endPoint y: 210, distance: 17.4
click at [231, 210] on div at bounding box center [231, 211] width 2 height 2
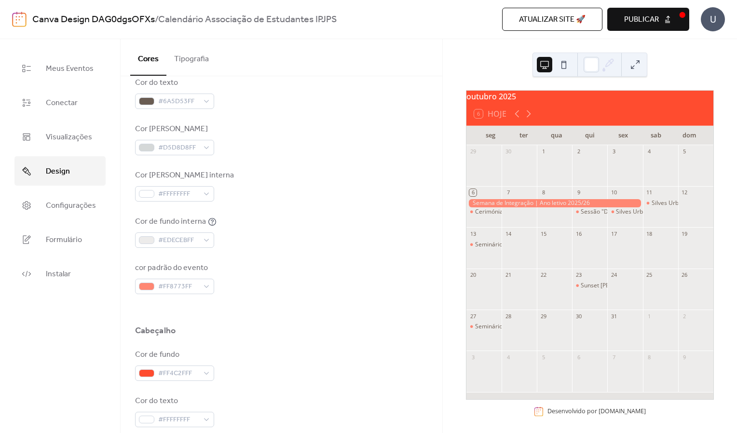
click at [280, 312] on div at bounding box center [281, 309] width 293 height 31
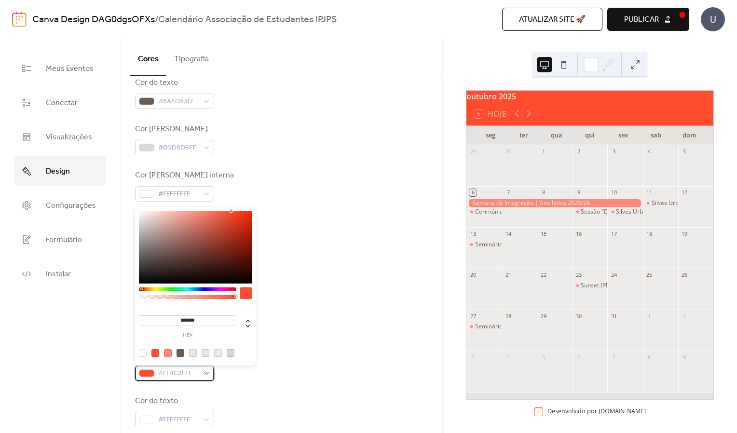
click at [162, 377] on span "#FF4C2FFF" at bounding box center [178, 374] width 41 height 12
click at [169, 351] on div at bounding box center [168, 353] width 8 height 8
type input "*******"
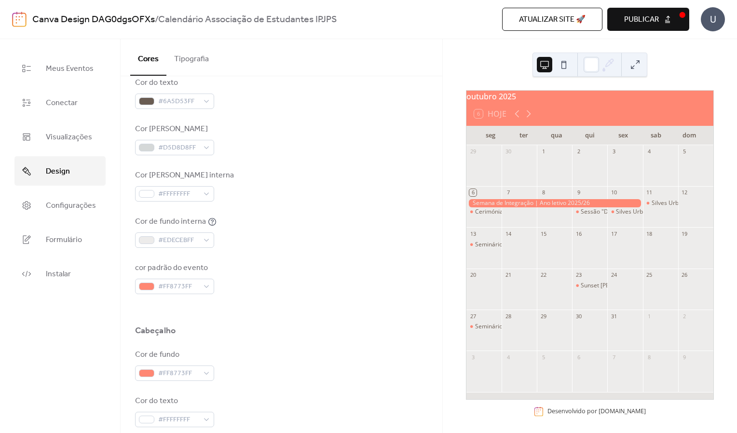
click at [332, 288] on div "cor padrão do evento #FF8773FF" at bounding box center [281, 278] width 293 height 32
click at [197, 284] on span "#FF8773FF" at bounding box center [178, 287] width 41 height 12
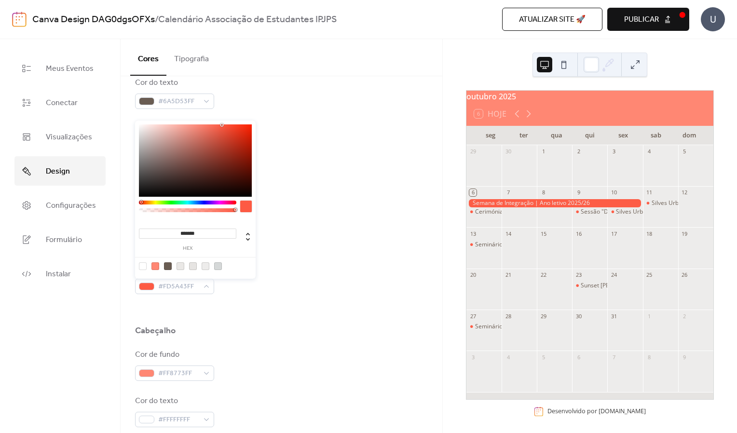
drag, startPoint x: 200, startPoint y: 123, endPoint x: 222, endPoint y: 125, distance: 21.8
click at [222, 125] on div at bounding box center [222, 125] width 2 height 2
type input "*******"
drag, startPoint x: 222, startPoint y: 125, endPoint x: 232, endPoint y: 125, distance: 10.6
click at [232, 125] on div at bounding box center [233, 125] width 2 height 2
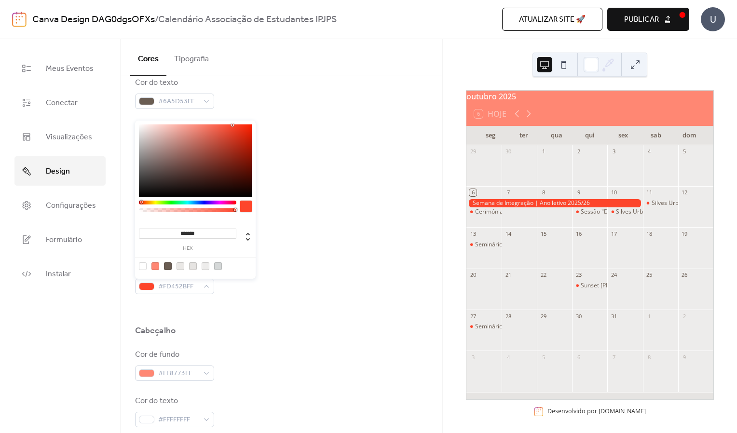
click at [232, 125] on div at bounding box center [233, 125] width 2 height 2
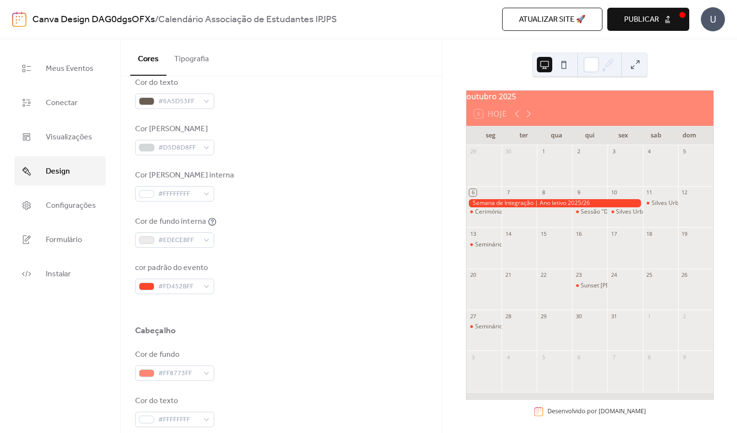
click at [307, 180] on div "Cor da borda interna #FFFFFFFF" at bounding box center [281, 186] width 293 height 32
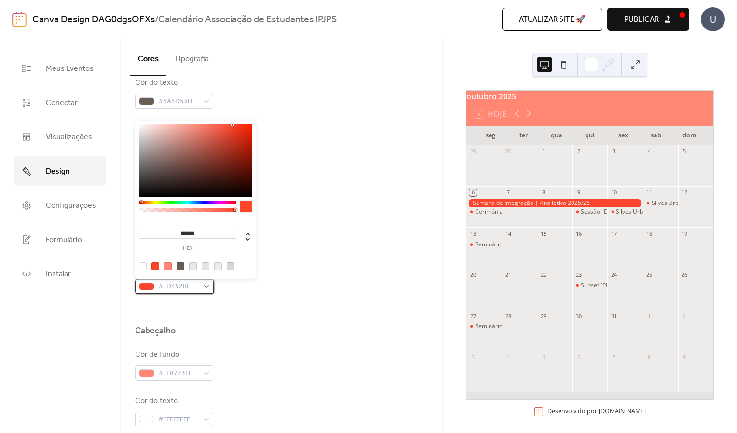
click at [177, 283] on span "#FD452BFF" at bounding box center [178, 287] width 41 height 12
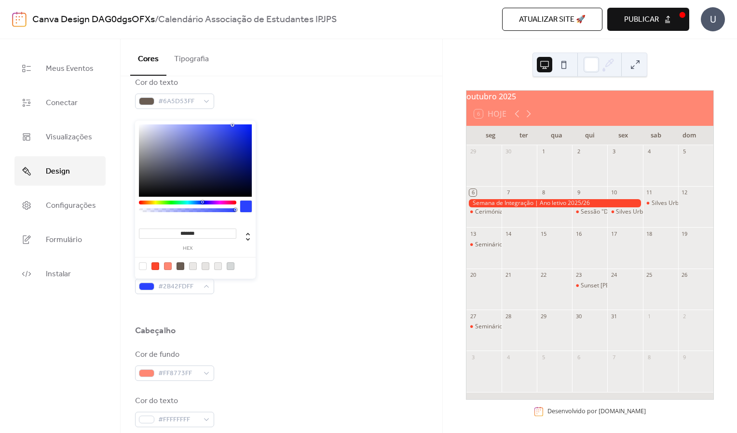
click at [202, 203] on div at bounding box center [187, 203] width 97 height 4
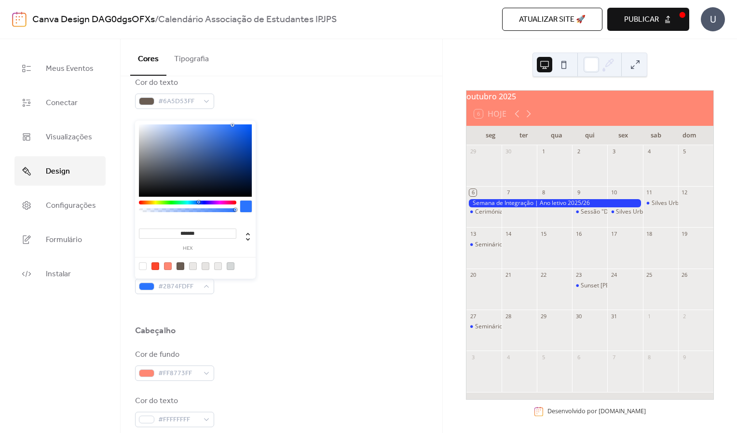
click at [198, 204] on div at bounding box center [187, 203] width 97 height 4
type input "*******"
drag, startPoint x: 232, startPoint y: 125, endPoint x: 221, endPoint y: 125, distance: 11.6
click at [221, 125] on div at bounding box center [221, 125] width 2 height 2
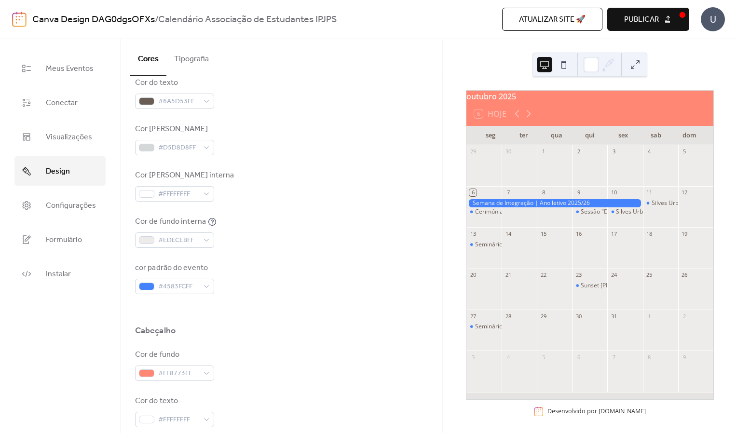
click at [312, 172] on div "Cor da borda interna #FFFFFFFF" at bounding box center [281, 186] width 293 height 32
click at [198, 59] on button "Tipografia" at bounding box center [191, 57] width 50 height 36
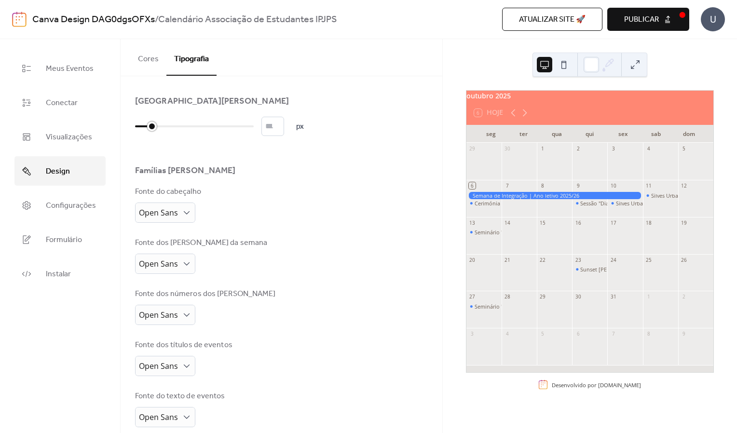
type input "**"
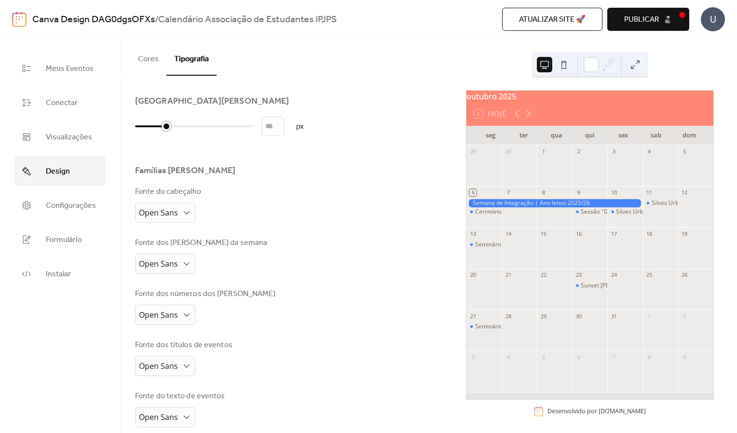
drag, startPoint x: 136, startPoint y: 128, endPoint x: 158, endPoint y: 128, distance: 22.2
click at [158, 128] on div at bounding box center [150, 126] width 31 height 15
click at [648, 27] on button "Publicar" at bounding box center [648, 19] width 82 height 23
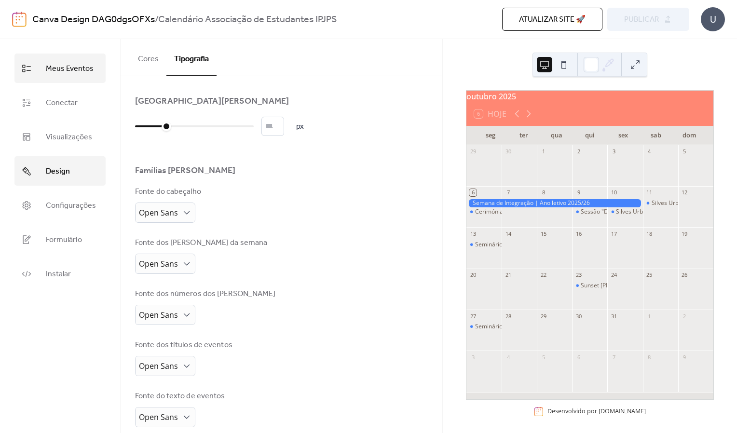
click at [74, 77] on link "Meus Eventos" at bounding box center [59, 68] width 91 height 29
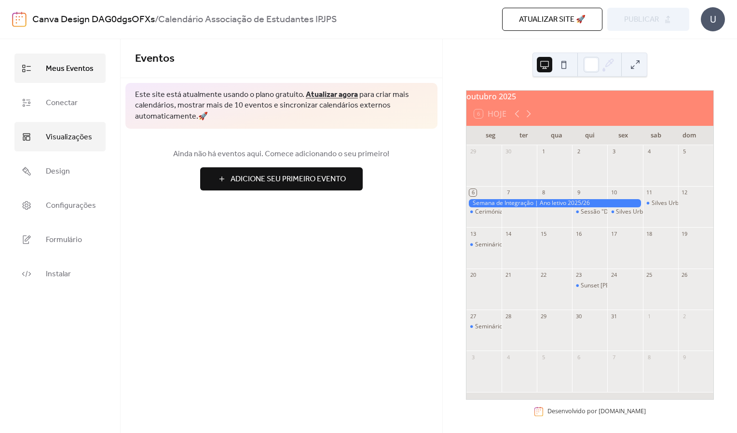
click at [45, 127] on link "Visualizações" at bounding box center [59, 136] width 91 height 29
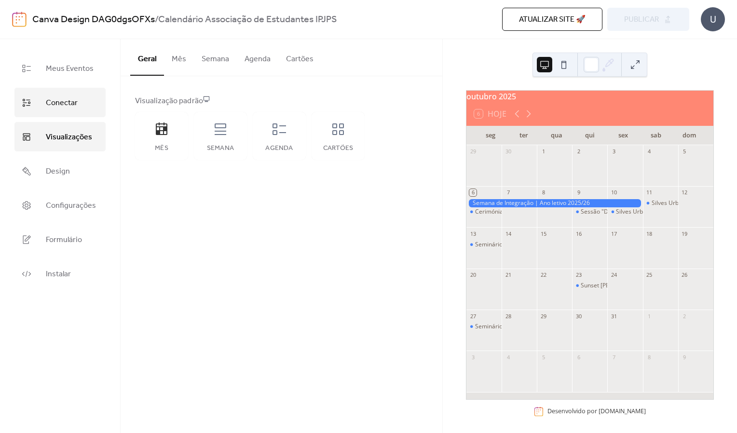
click at [79, 96] on link "Conectar" at bounding box center [59, 102] width 91 height 29
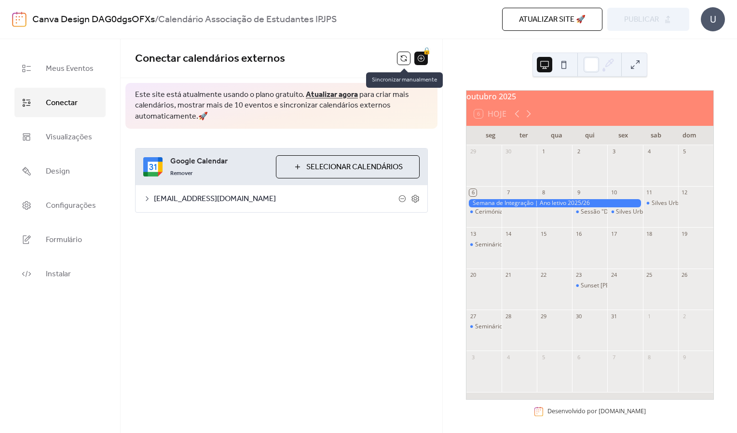
click at [400, 62] on button at bounding box center [404, 59] width 14 height 14
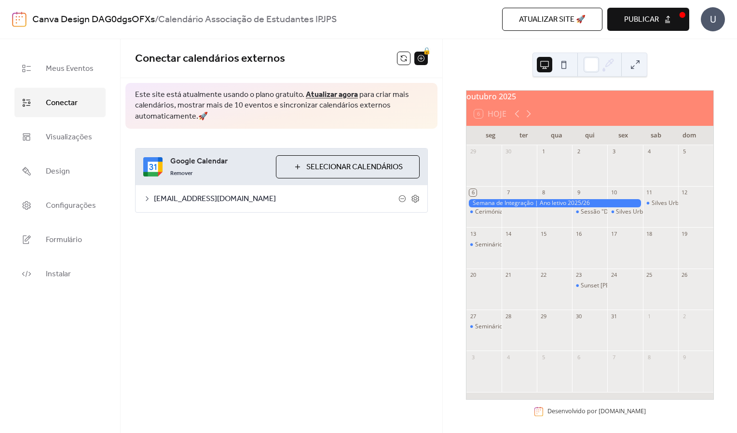
click at [665, 17] on button "Publicar" at bounding box center [648, 19] width 82 height 23
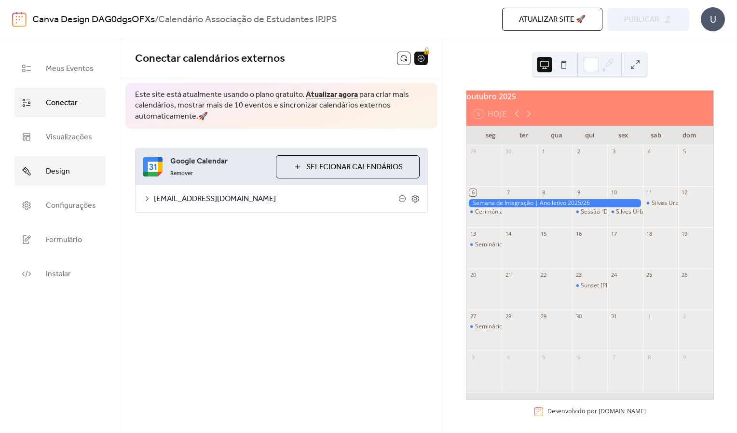
click at [68, 170] on span "Design" at bounding box center [58, 171] width 24 height 15
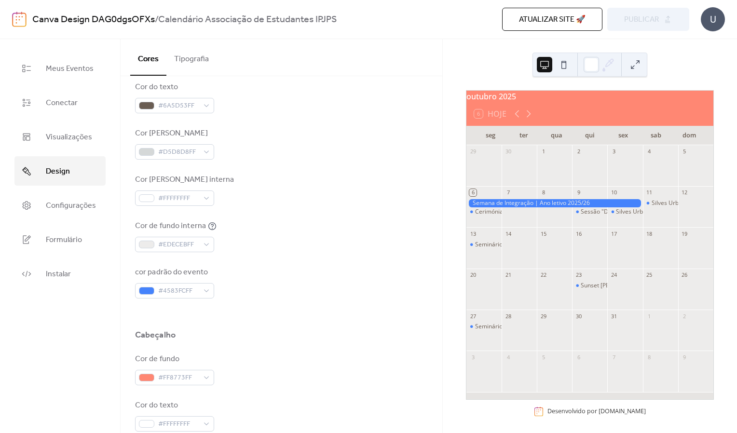
scroll to position [233, 0]
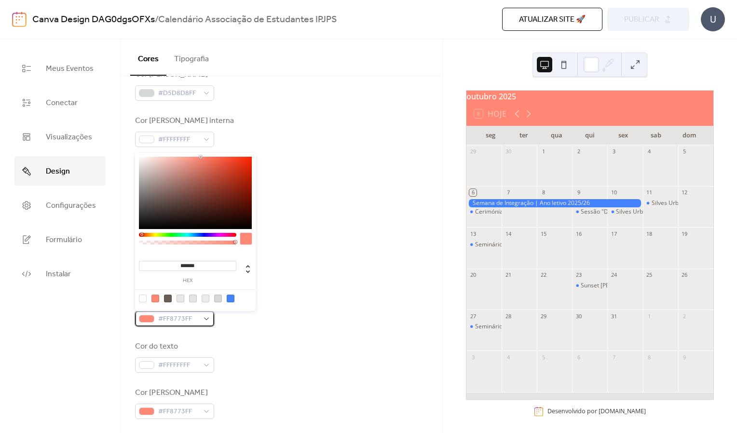
click at [205, 321] on div "#FF8773FF" at bounding box center [174, 318] width 79 height 15
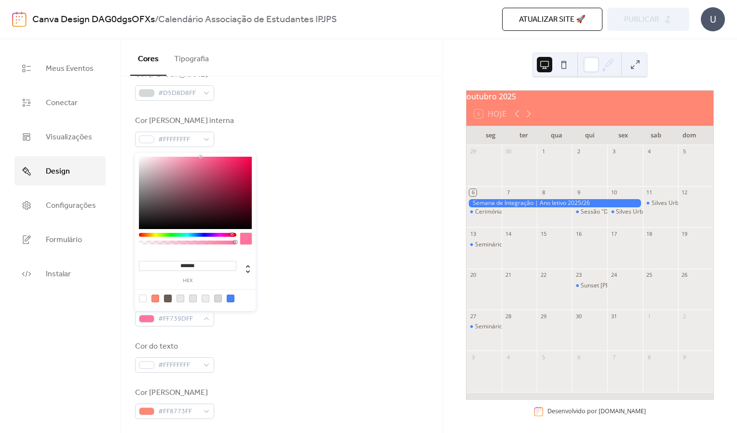
click at [232, 235] on div at bounding box center [187, 235] width 97 height 4
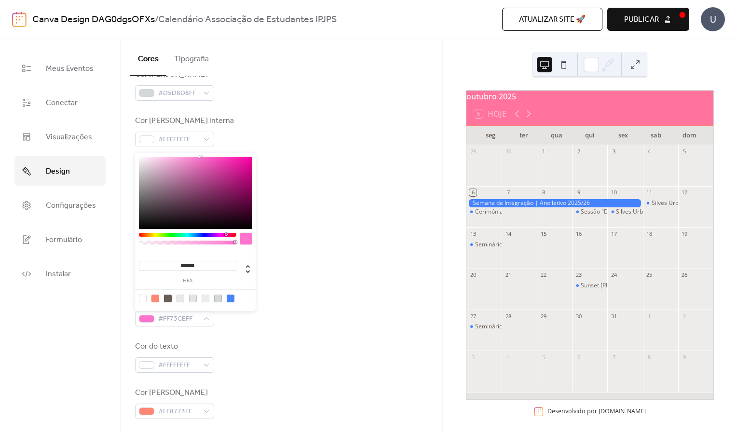
click at [226, 235] on div at bounding box center [187, 235] width 97 height 4
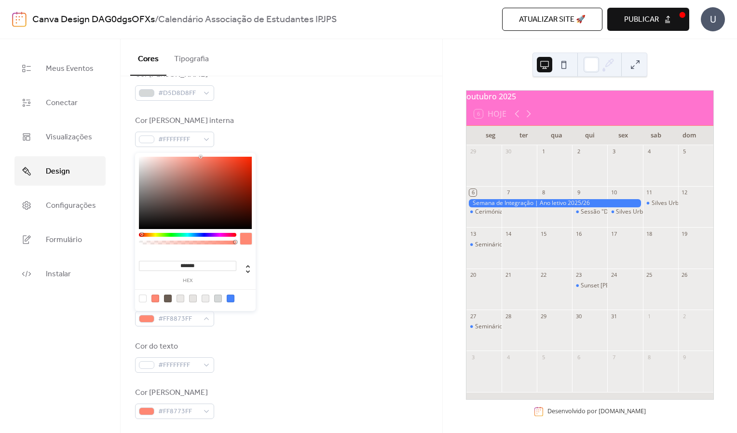
click at [141, 236] on div at bounding box center [187, 235] width 97 height 4
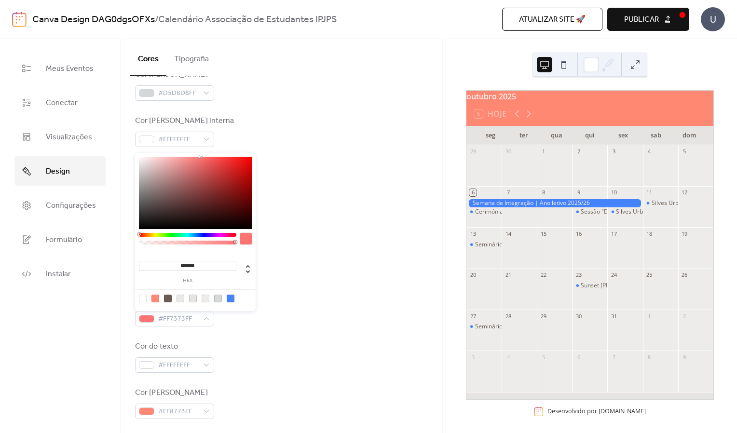
drag, startPoint x: 141, startPoint y: 233, endPoint x: 132, endPoint y: 235, distance: 9.8
click at [132, 235] on body "Canva Design DAG0dgsOFXs / Calendário Associação de Estudantes IPJPS Atualizar …" at bounding box center [368, 216] width 737 height 433
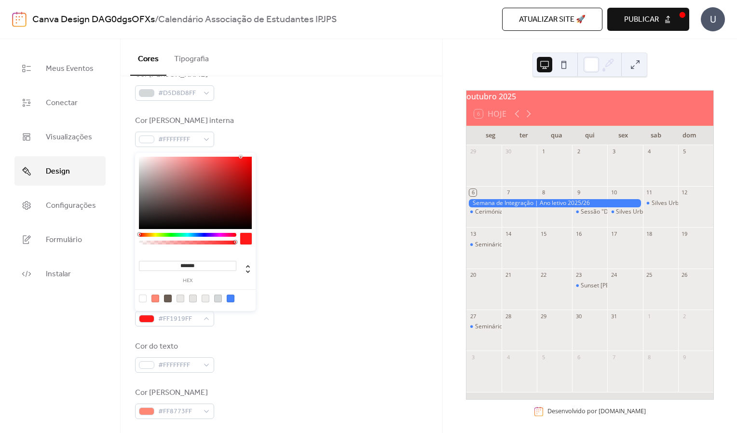
drag, startPoint x: 200, startPoint y: 157, endPoint x: 241, endPoint y: 156, distance: 40.5
click at [241, 156] on div at bounding box center [241, 157] width 2 height 2
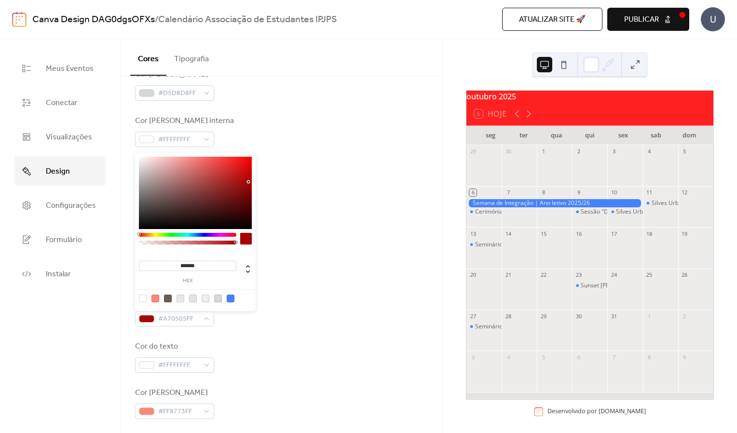
drag, startPoint x: 241, startPoint y: 156, endPoint x: 248, endPoint y: 182, distance: 27.2
click at [248, 182] on div at bounding box center [248, 182] width 2 height 2
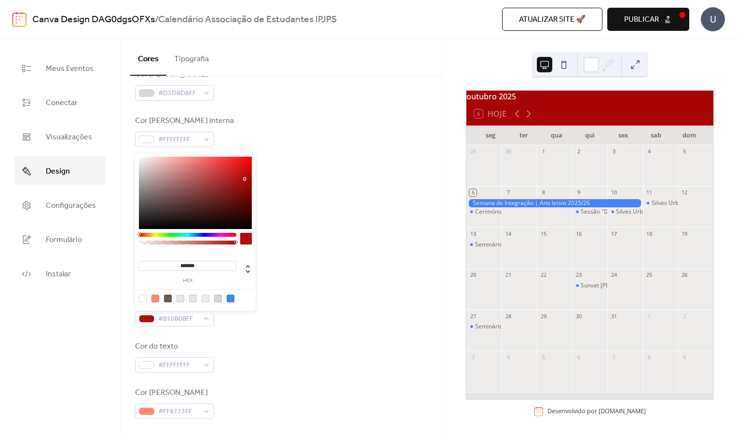
drag, startPoint x: 248, startPoint y: 182, endPoint x: 245, endPoint y: 178, distance: 5.1
click at [245, 178] on div at bounding box center [245, 179] width 2 height 2
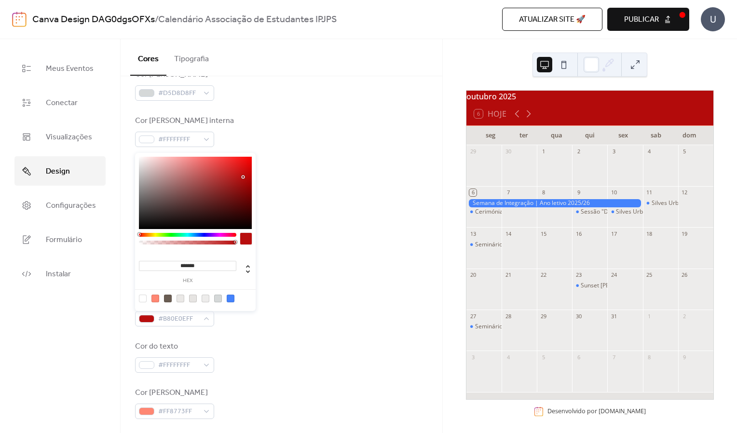
type input "*******"
click at [243, 177] on div at bounding box center [243, 177] width 2 height 2
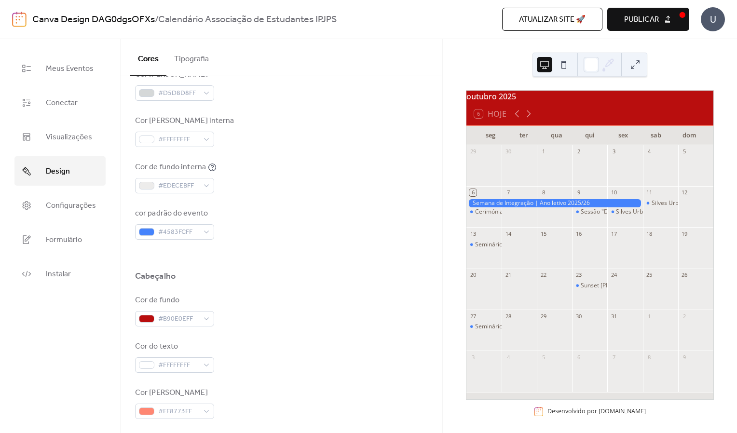
click at [375, 286] on div "Cabeçalho" at bounding box center [281, 279] width 293 height 16
click at [207, 235] on div "#4583FCFF" at bounding box center [174, 231] width 79 height 15
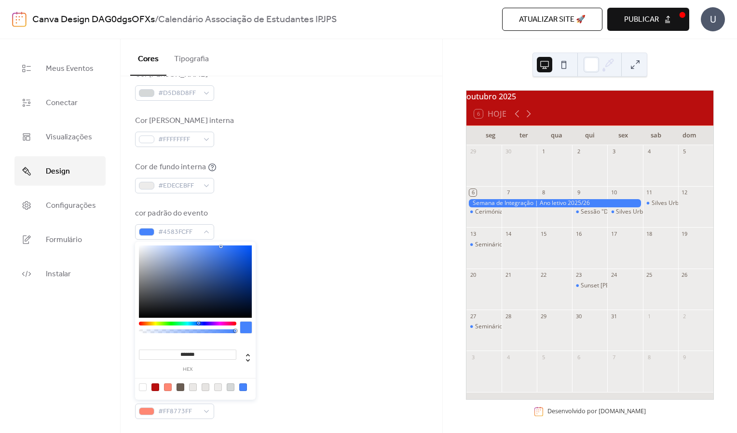
click at [143, 389] on div at bounding box center [143, 387] width 8 height 8
type input "*******"
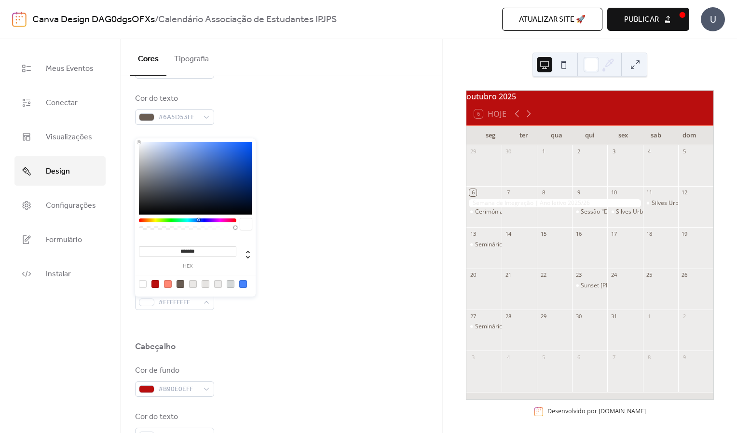
scroll to position [148, 0]
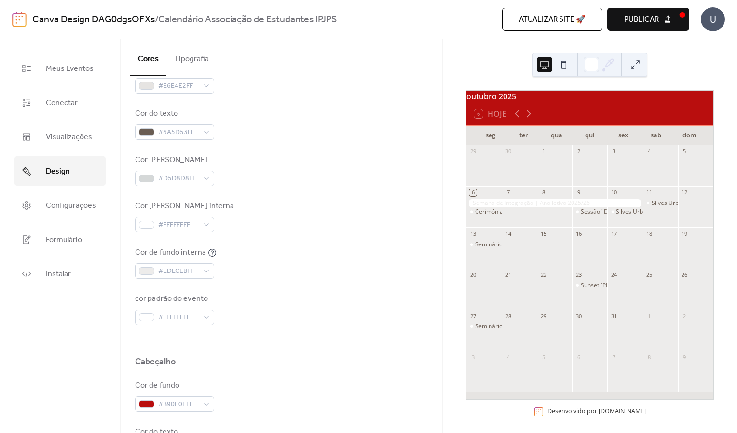
click at [313, 166] on div "Cor da borda #D5D8D8FF" at bounding box center [281, 170] width 293 height 32
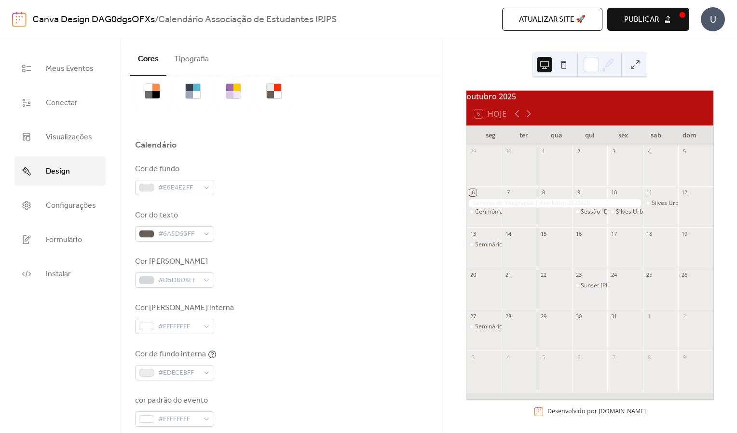
scroll to position [41, 0]
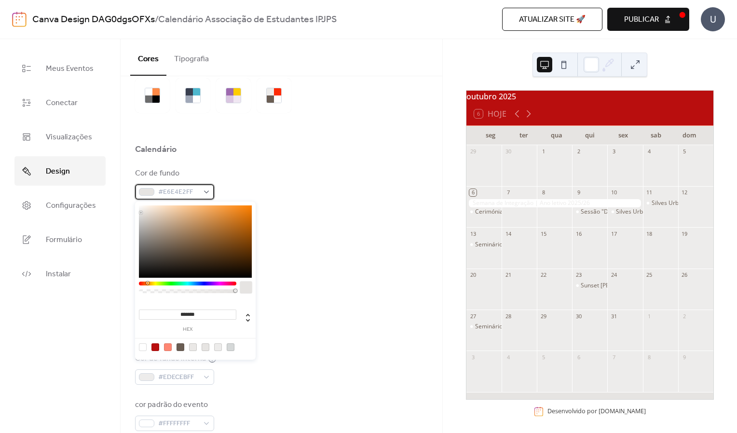
click at [204, 191] on div "#E6E4E2FF" at bounding box center [174, 191] width 79 height 15
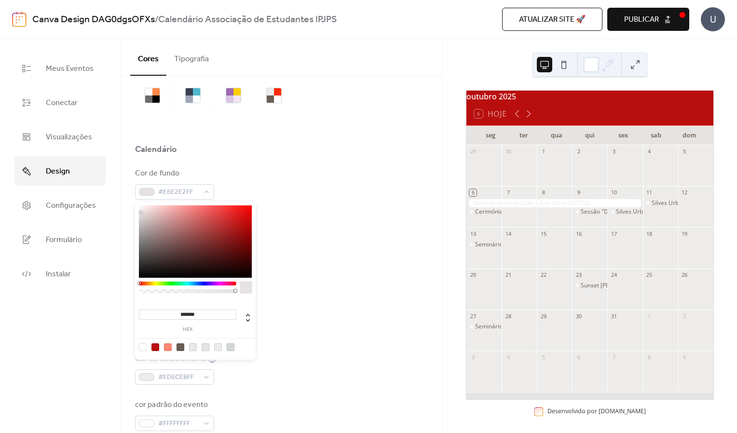
drag, startPoint x: 148, startPoint y: 285, endPoint x: 132, endPoint y: 283, distance: 16.5
click at [132, 283] on body "Canva Design DAG0dgsOFXs / Calendário Associação de Estudantes IPJPS Atualizar …" at bounding box center [368, 216] width 737 height 433
type input "*******"
click at [141, 273] on div at bounding box center [195, 241] width 113 height 72
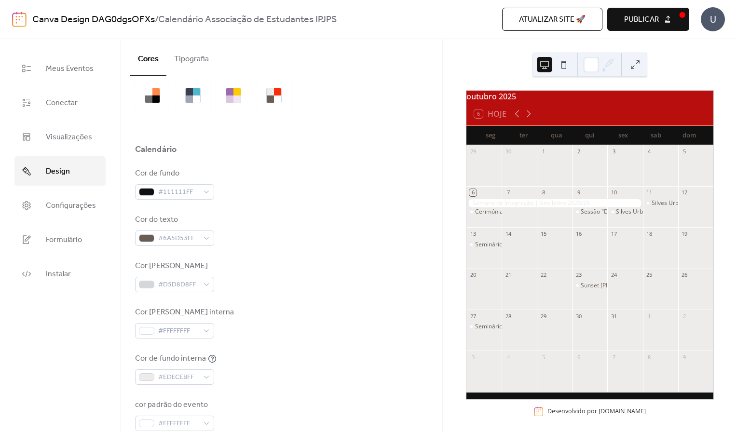
click at [306, 296] on div "Cor de fundo #111111FF Cor do texto #6A5D53FF Cor da borda #D5D8D8FF Cor da bor…" at bounding box center [281, 299] width 293 height 263
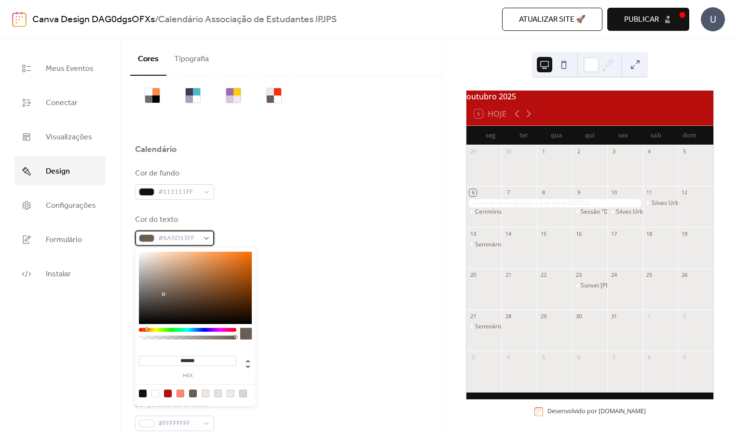
click at [205, 238] on div "#6A5D53FF" at bounding box center [174, 238] width 79 height 15
click at [139, 331] on div at bounding box center [187, 330] width 97 height 4
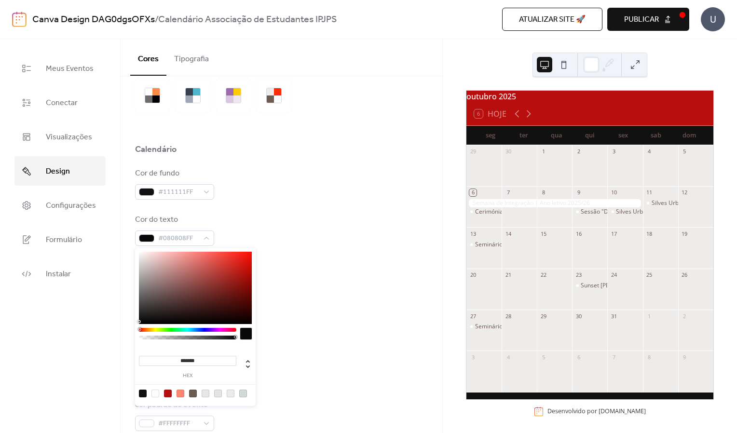
click at [142, 322] on div at bounding box center [195, 288] width 113 height 72
click at [157, 393] on div at bounding box center [155, 394] width 8 height 8
type input "*******"
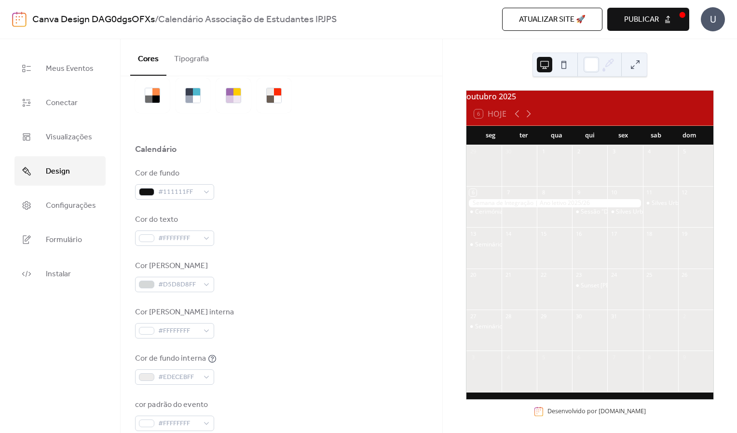
click at [307, 280] on div "Cor da borda #D5D8D8FF" at bounding box center [281, 276] width 293 height 32
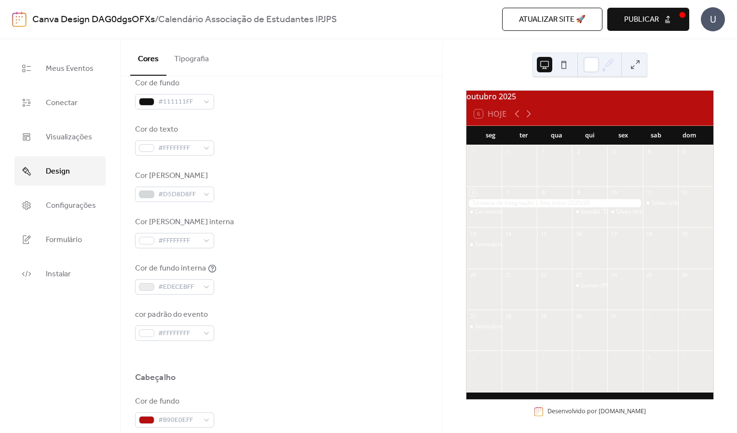
scroll to position [132, 0]
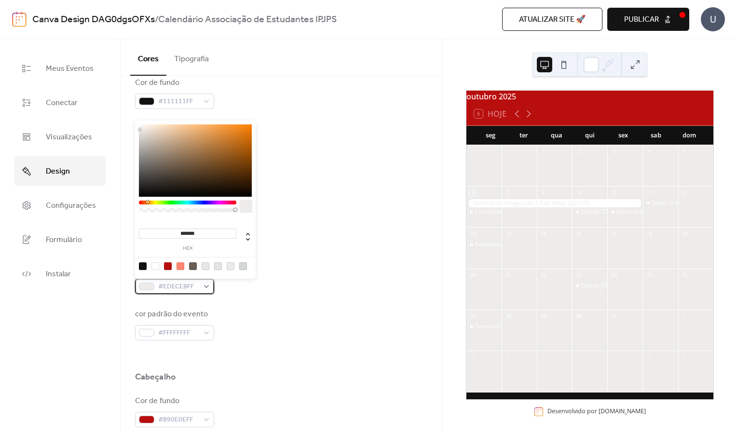
click at [197, 285] on span "#EDECEBFF" at bounding box center [178, 287] width 41 height 12
click at [140, 267] on div at bounding box center [143, 266] width 8 height 8
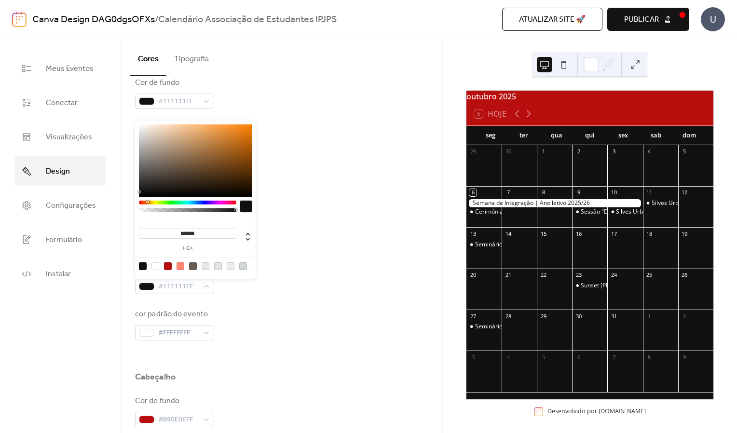
click at [157, 268] on div at bounding box center [155, 266] width 8 height 8
type input "*******"
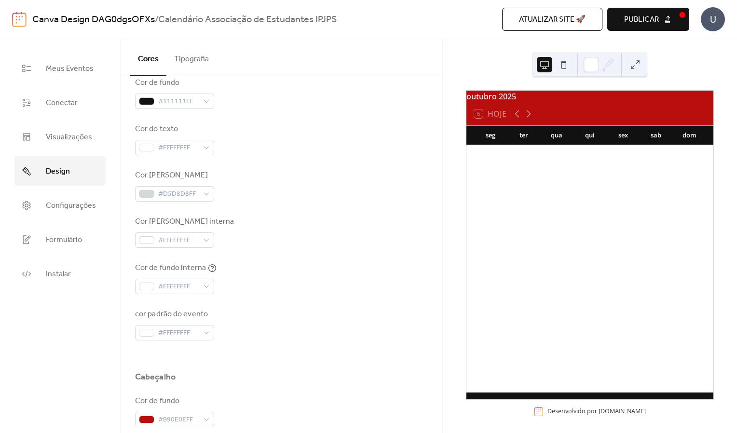
click at [286, 103] on div "Cor de fundo #111111FF" at bounding box center [281, 93] width 293 height 32
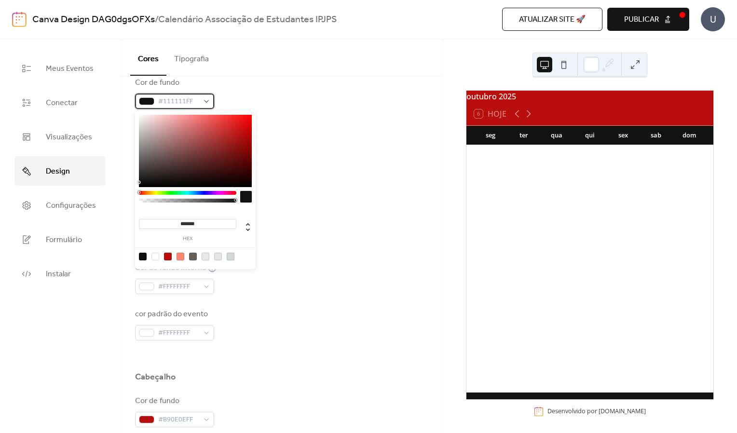
click at [204, 103] on div "#111111FF" at bounding box center [174, 101] width 79 height 15
click at [154, 257] on div at bounding box center [155, 257] width 8 height 8
type input "*******"
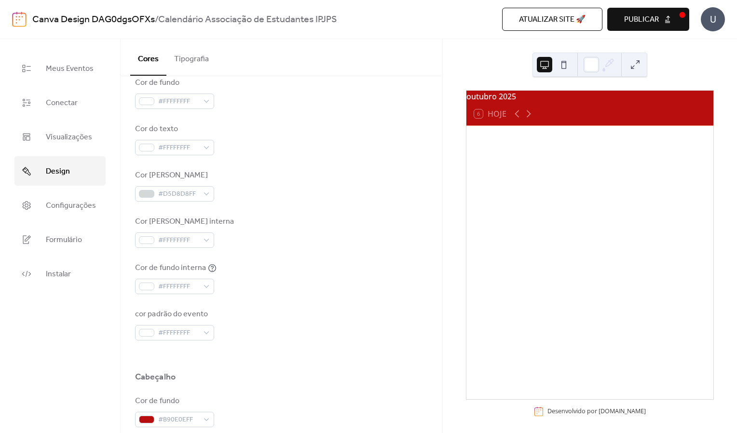
click at [299, 159] on div "Cor de fundo #FFFFFFFF Cor do texto #FFFFFFFF Cor da borda #D5D8D8FF Cor da bor…" at bounding box center [281, 208] width 293 height 263
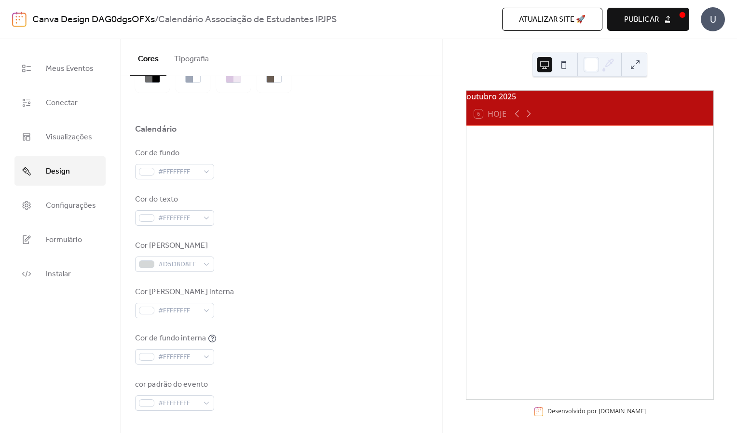
scroll to position [48, 0]
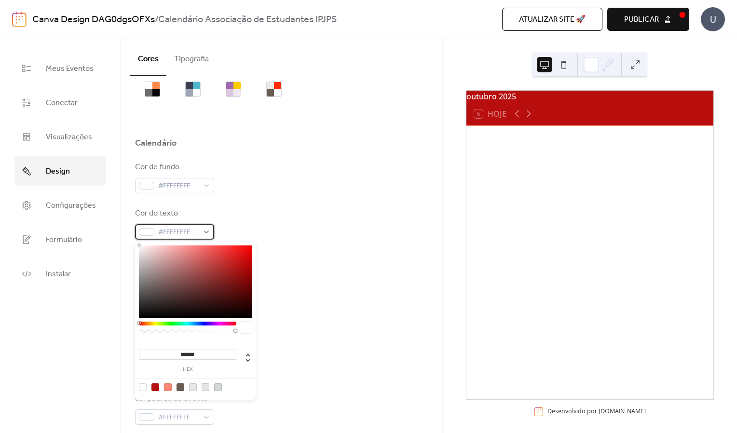
click at [207, 233] on div "#FFFFFFFF" at bounding box center [174, 231] width 79 height 15
drag, startPoint x: 140, startPoint y: 323, endPoint x: 130, endPoint y: 323, distance: 9.6
click at [130, 323] on body "Canva Design DAG0dgsOFXs / Calendário Associação de Estudantes IPJPS Atualizar …" at bounding box center [368, 216] width 737 height 433
type input "*******"
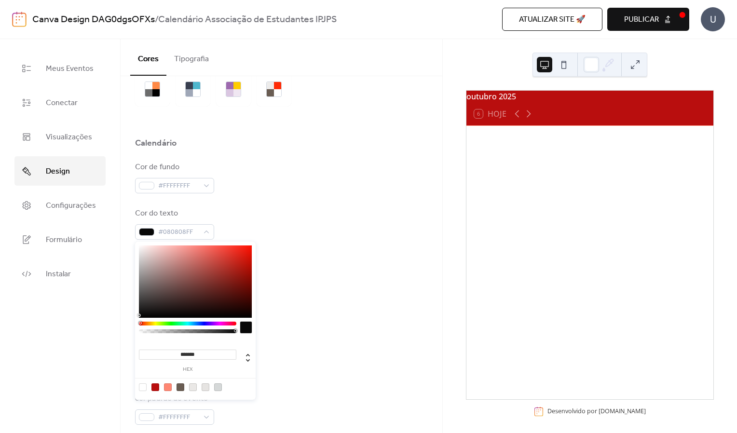
click at [140, 315] on div at bounding box center [195, 281] width 113 height 72
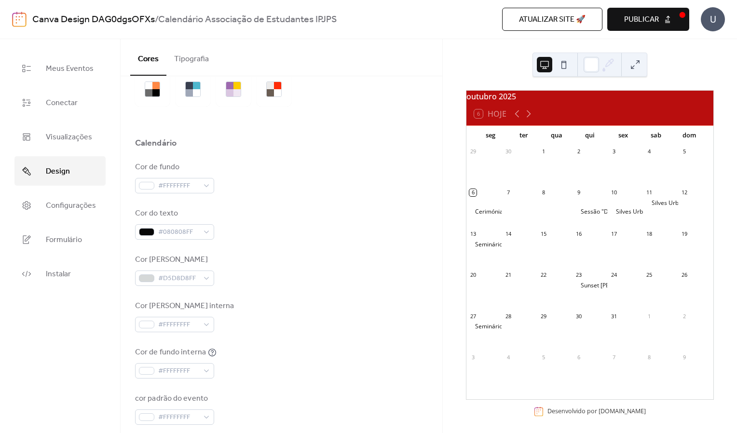
click at [290, 314] on div "Cor da borda interna #FFFFFFFF" at bounding box center [281, 316] width 293 height 32
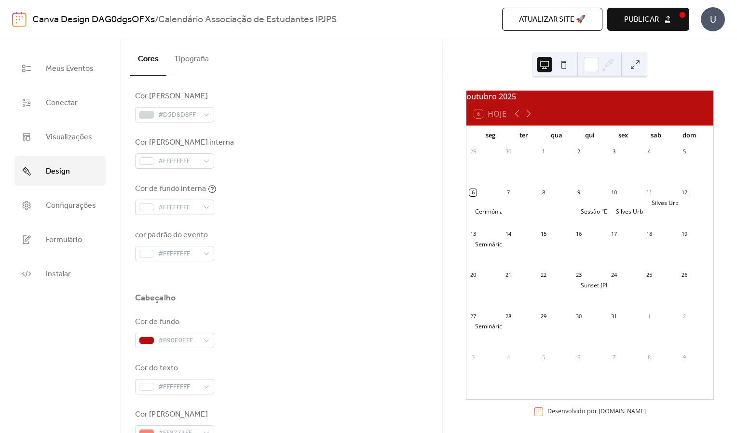
scroll to position [177, 0]
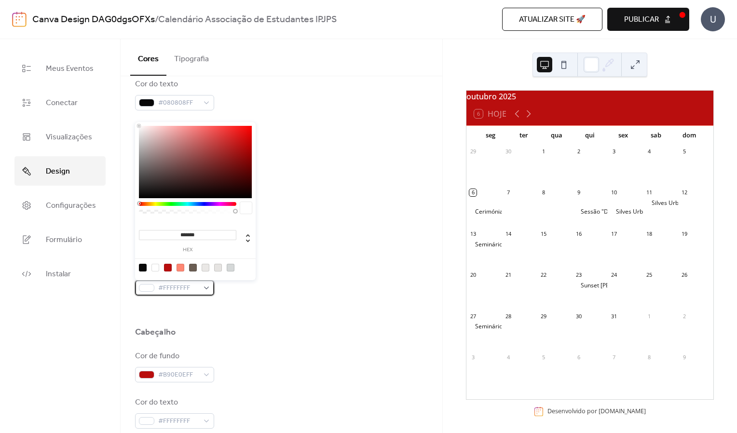
click at [205, 292] on div "#FFFFFFFF" at bounding box center [174, 287] width 79 height 15
click at [145, 270] on div at bounding box center [143, 268] width 8 height 8
type input "*******"
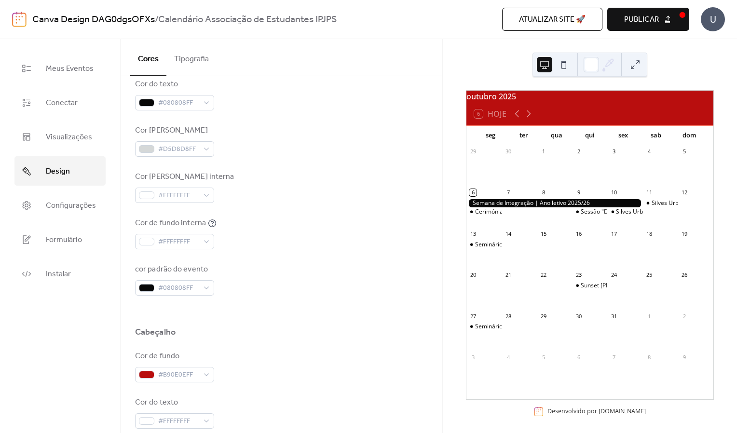
click at [320, 244] on div "Cor de fundo interna #FFFFFFFF" at bounding box center [281, 234] width 293 height 32
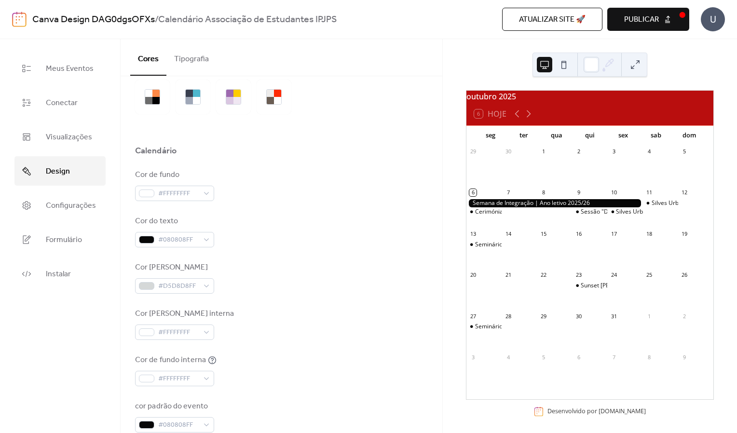
scroll to position [38, 0]
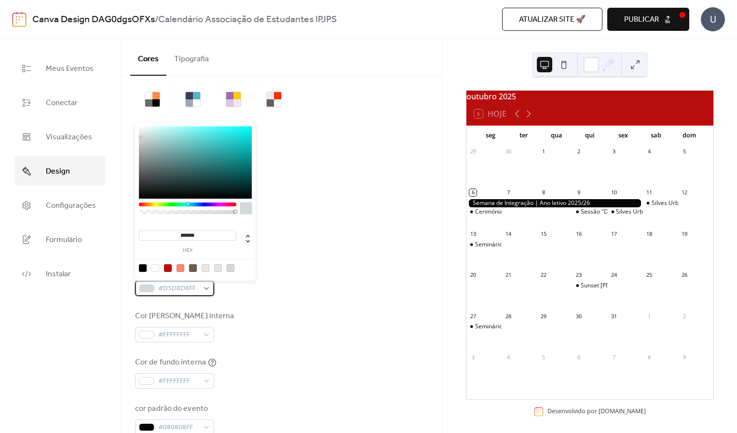
click at [205, 292] on div "#D5D8D8FF" at bounding box center [174, 288] width 79 height 15
click at [206, 268] on div at bounding box center [206, 268] width 8 height 8
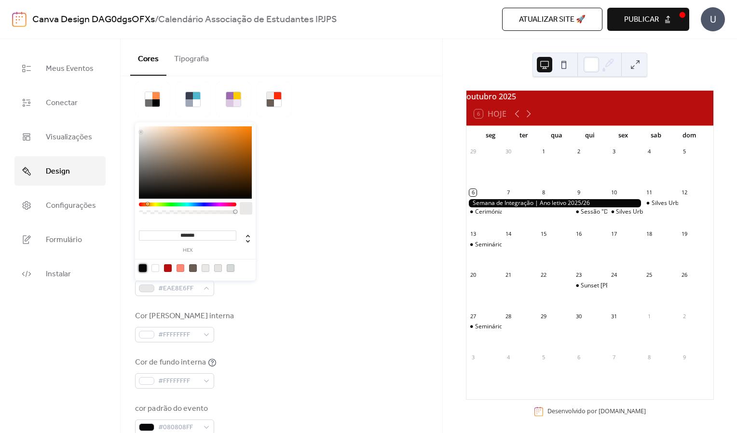
click at [143, 267] on div at bounding box center [143, 268] width 8 height 8
type input "*******"
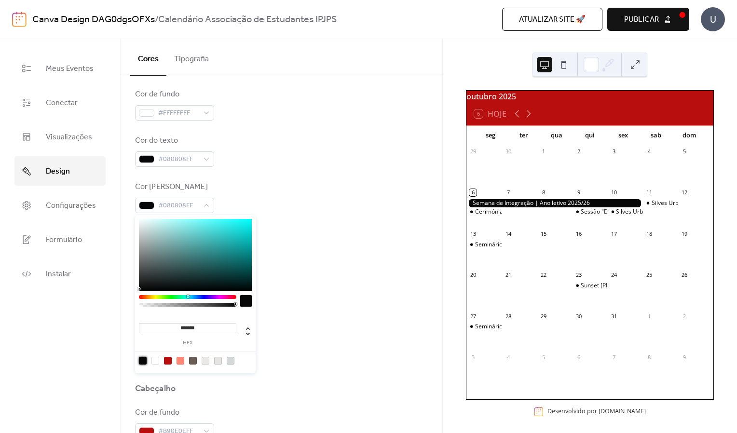
scroll to position [121, 0]
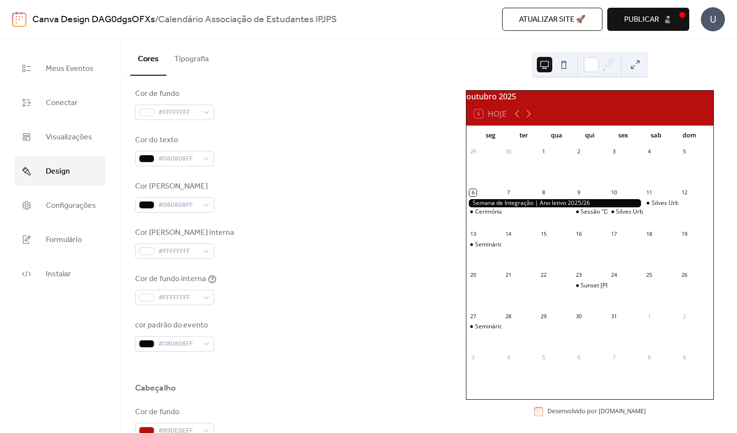
click at [295, 320] on div "cor padrão do evento #080808FF" at bounding box center [281, 336] width 293 height 32
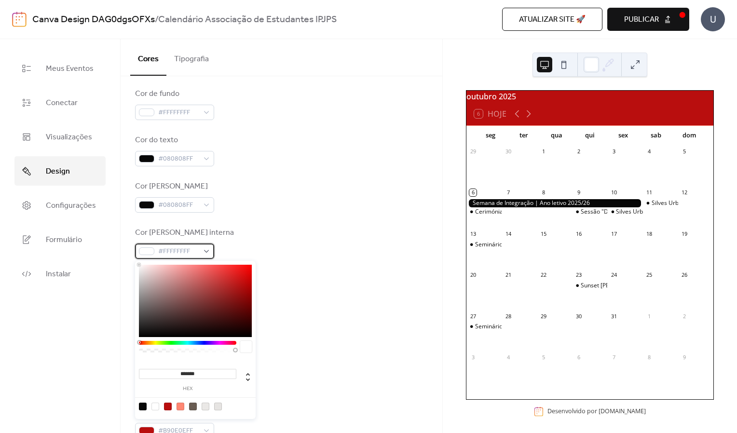
click at [200, 252] on div "#FFFFFFFF" at bounding box center [174, 251] width 79 height 15
click at [142, 404] on div at bounding box center [143, 407] width 8 height 8
type input "*******"
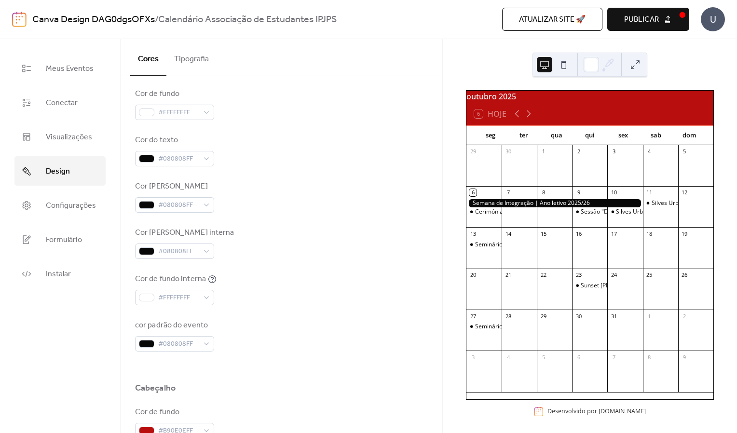
click at [325, 345] on div "cor padrão do evento #080808FF" at bounding box center [281, 336] width 293 height 32
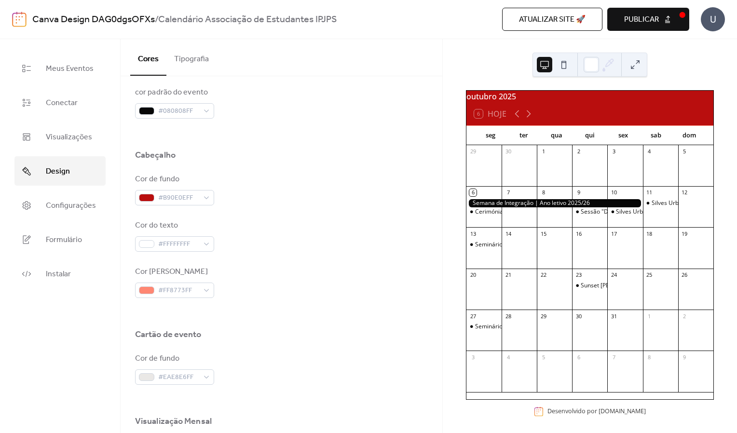
scroll to position [357, 0]
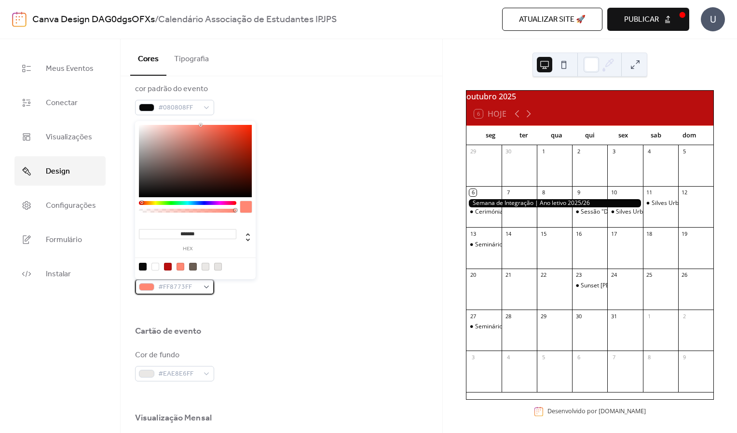
click at [209, 286] on div "#FF8773FF" at bounding box center [174, 286] width 79 height 15
click at [141, 266] on div at bounding box center [143, 267] width 8 height 8
type input "*******"
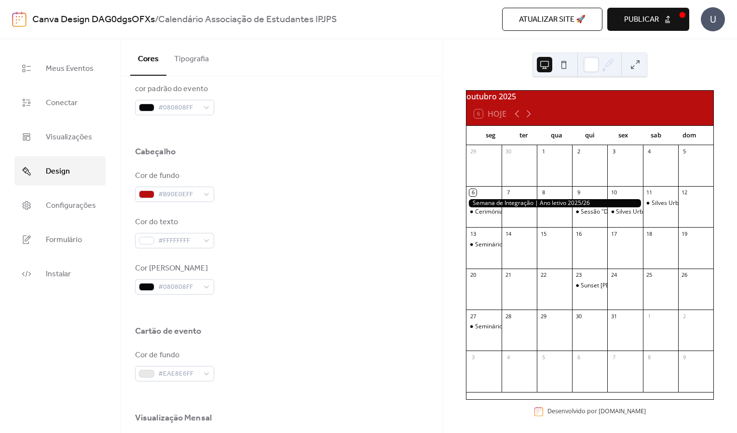
click at [253, 329] on div "Cartão de evento" at bounding box center [281, 334] width 293 height 16
click at [206, 374] on div "#EAE8E6FF" at bounding box center [174, 373] width 79 height 15
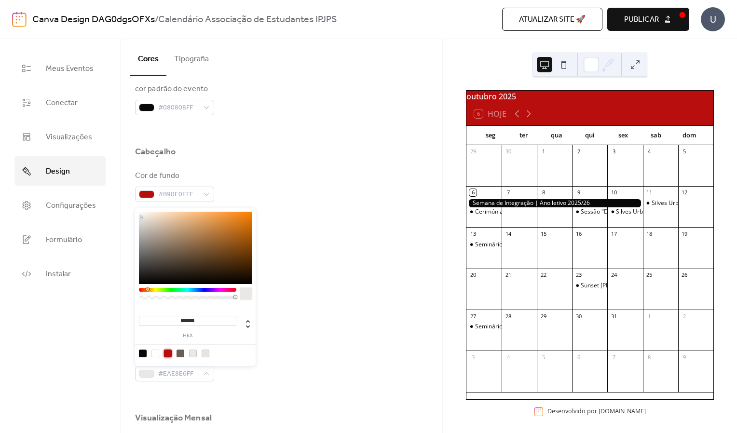
click at [169, 353] on div at bounding box center [168, 354] width 8 height 8
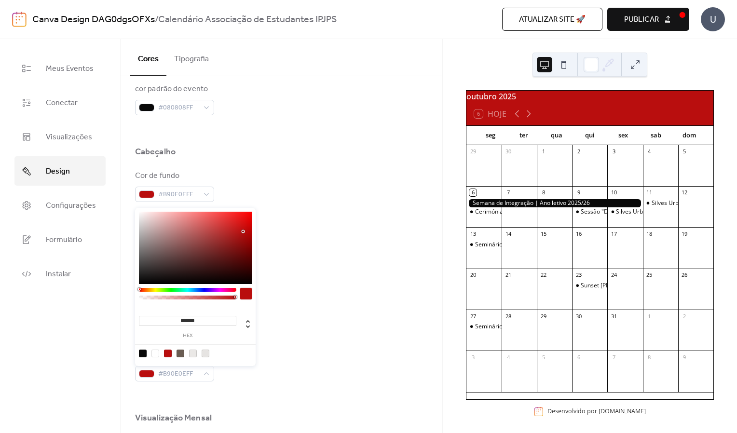
click at [155, 354] on div at bounding box center [155, 354] width 8 height 8
type input "*******"
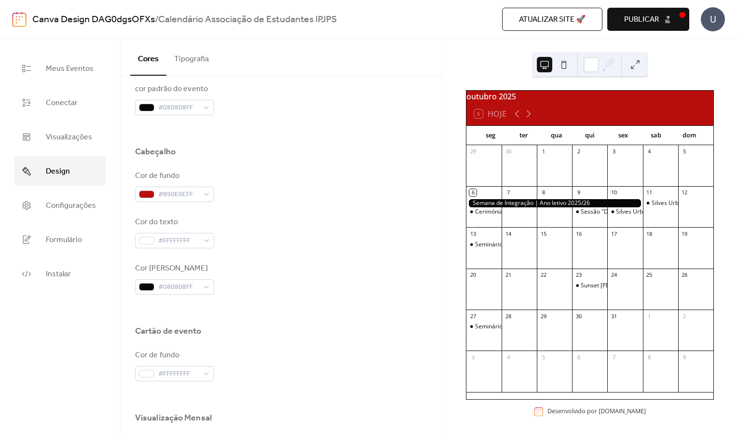
click at [285, 187] on div "Cor de fundo #B90E0EFF" at bounding box center [281, 186] width 293 height 32
click at [675, 15] on button "Publicar" at bounding box center [648, 19] width 82 height 23
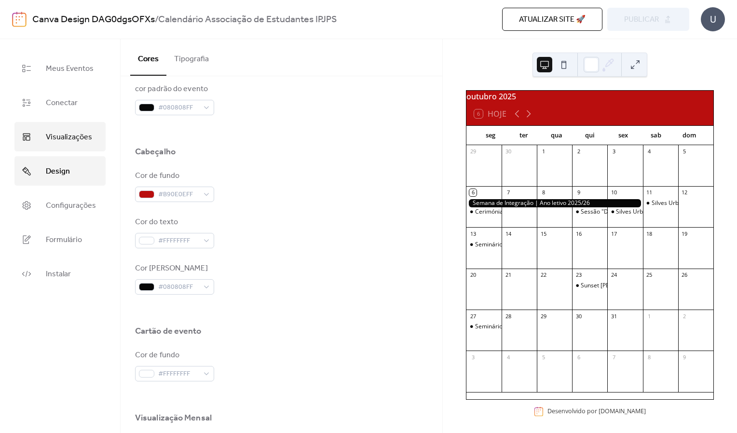
click at [65, 129] on link "Visualizações" at bounding box center [59, 136] width 91 height 29
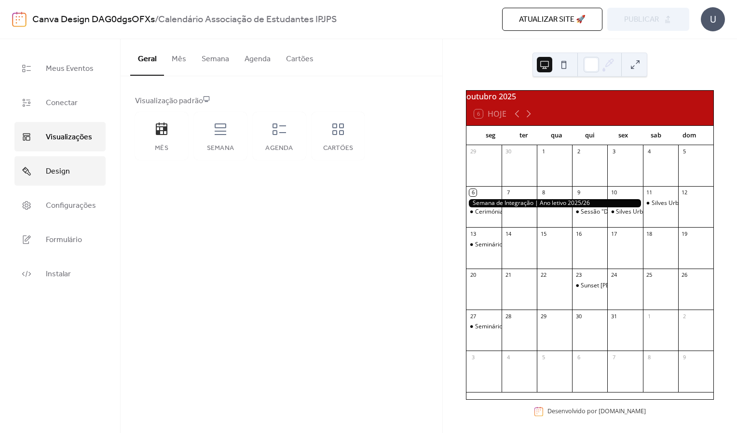
click at [69, 181] on link "Design" at bounding box center [59, 170] width 91 height 29
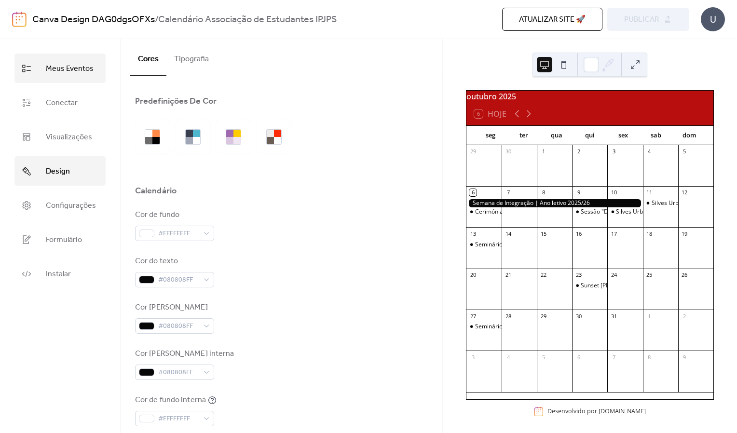
click at [76, 73] on span "Meus Eventos" at bounding box center [70, 68] width 48 height 15
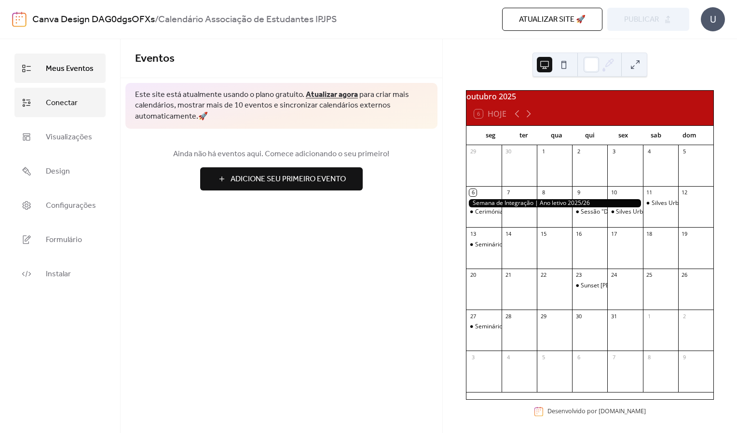
click at [70, 106] on span "Conectar" at bounding box center [62, 102] width 32 height 15
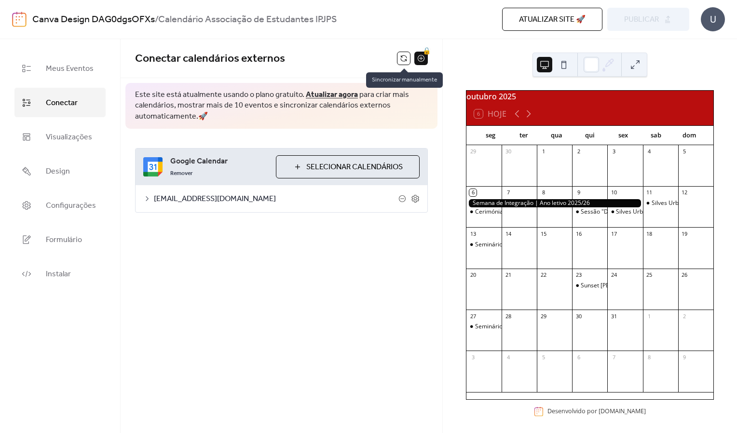
click at [404, 61] on button at bounding box center [404, 59] width 14 height 14
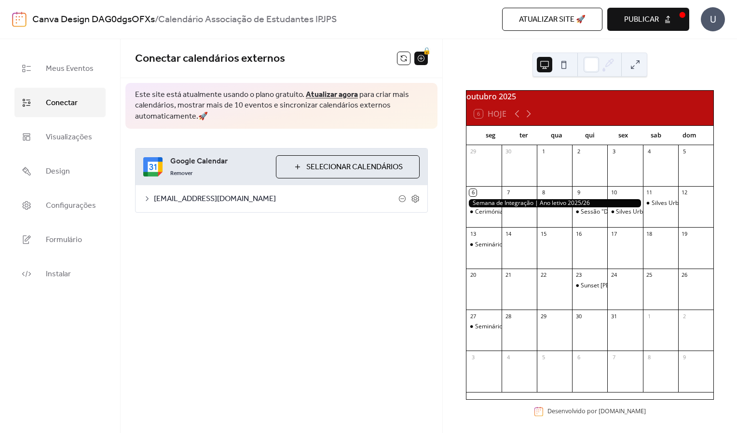
click at [670, 12] on button "Publicar" at bounding box center [648, 19] width 82 height 23
